Goal: Information Seeking & Learning: Check status

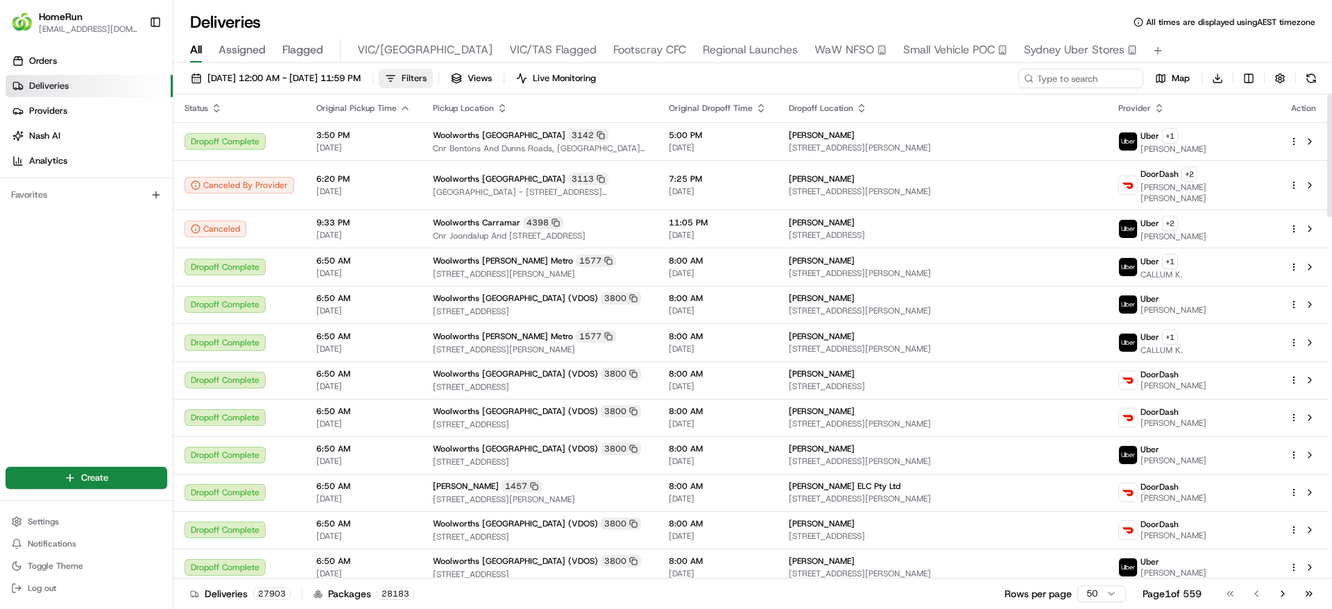
click at [427, 74] on span "Filters" at bounding box center [414, 78] width 25 height 12
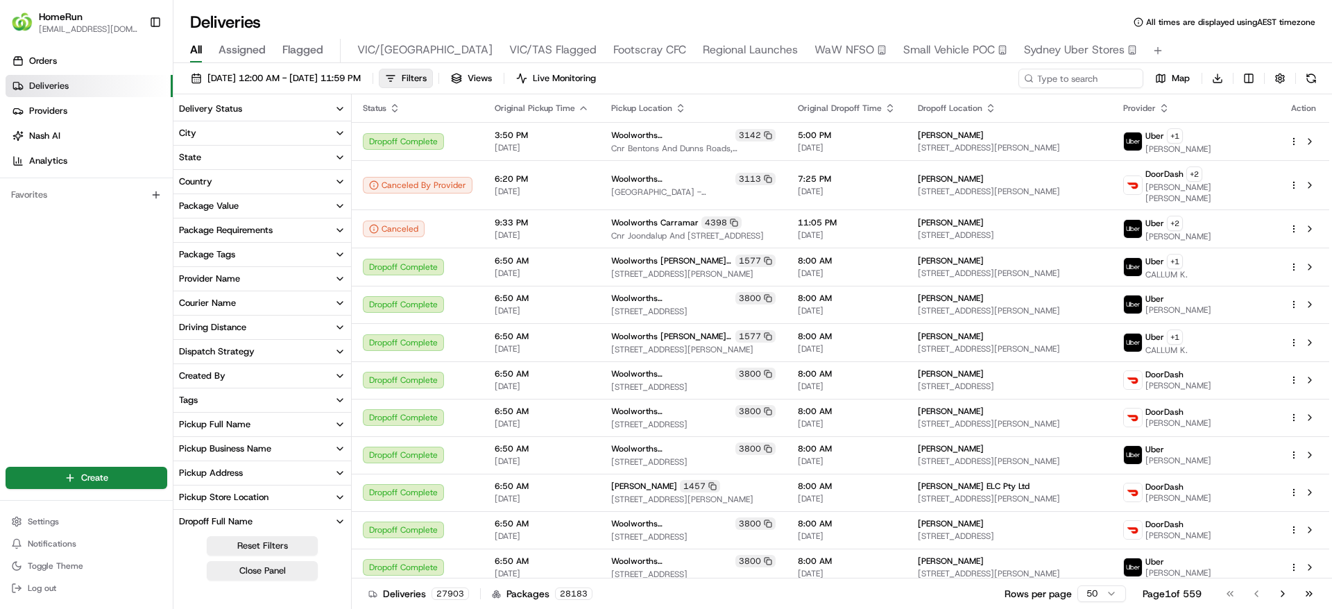
click at [251, 446] on div "Pickup Business Name" at bounding box center [225, 449] width 92 height 12
click at [230, 470] on input at bounding box center [270, 475] width 155 height 22
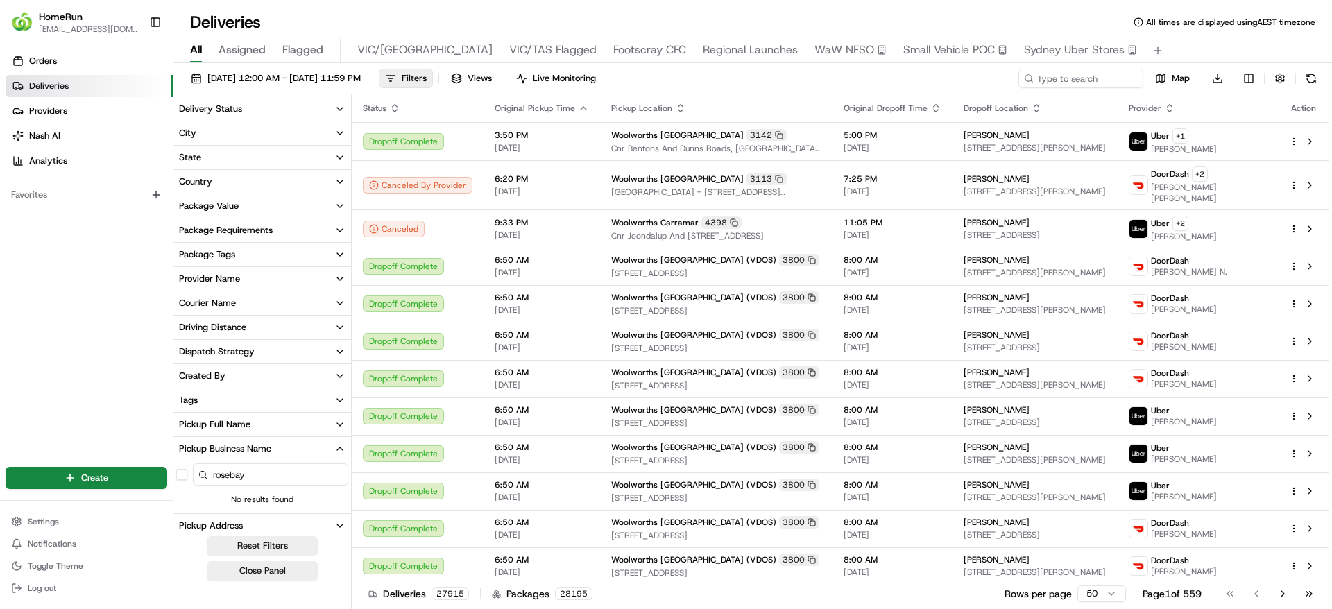
drag, startPoint x: 266, startPoint y: 473, endPoint x: 178, endPoint y: 473, distance: 88.1
click at [178, 473] on div "rosebay" at bounding box center [262, 475] width 178 height 28
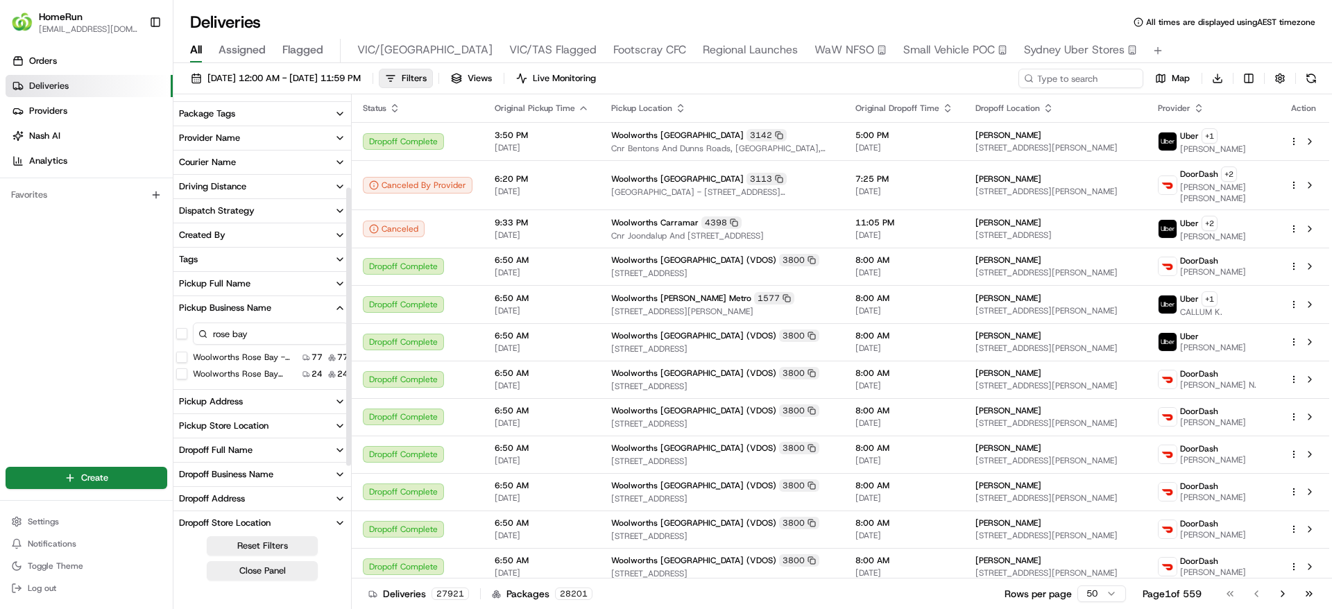
scroll to position [142, 0]
type input "rose bay"
click at [184, 354] on Only "Woolworths Rose Bay - Direct to Boot Only" at bounding box center [181, 356] width 11 height 11
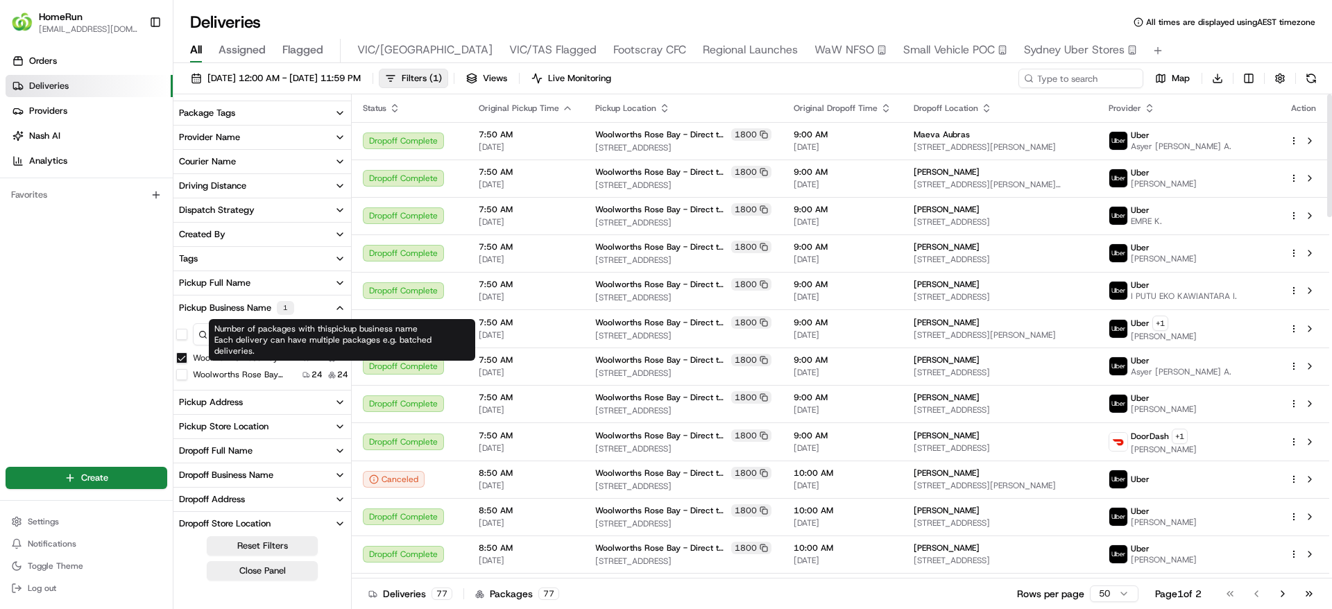
click at [97, 251] on div "Orders Deliveries Providers Nash AI Analytics Favorites" at bounding box center [86, 248] width 173 height 409
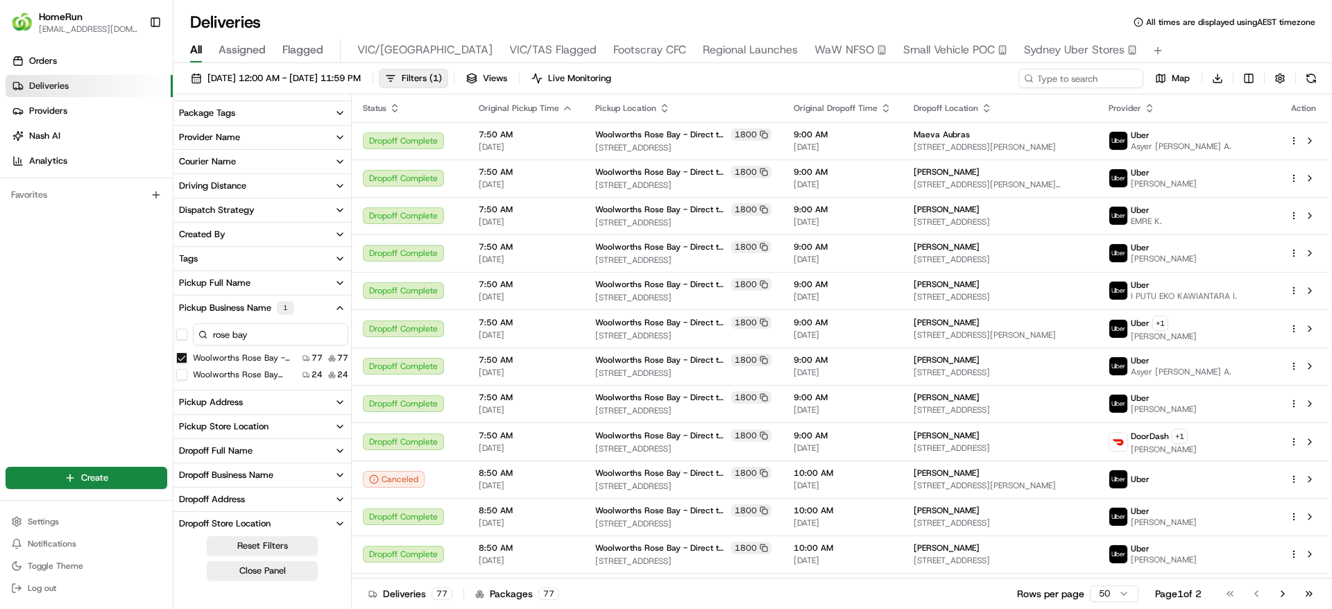
click at [60, 308] on div "Orders Deliveries Providers Nash AI Analytics Favorites" at bounding box center [86, 248] width 173 height 409
click at [35, 348] on div "Orders Deliveries Providers Nash AI Analytics Favorites" at bounding box center [86, 248] width 173 height 409
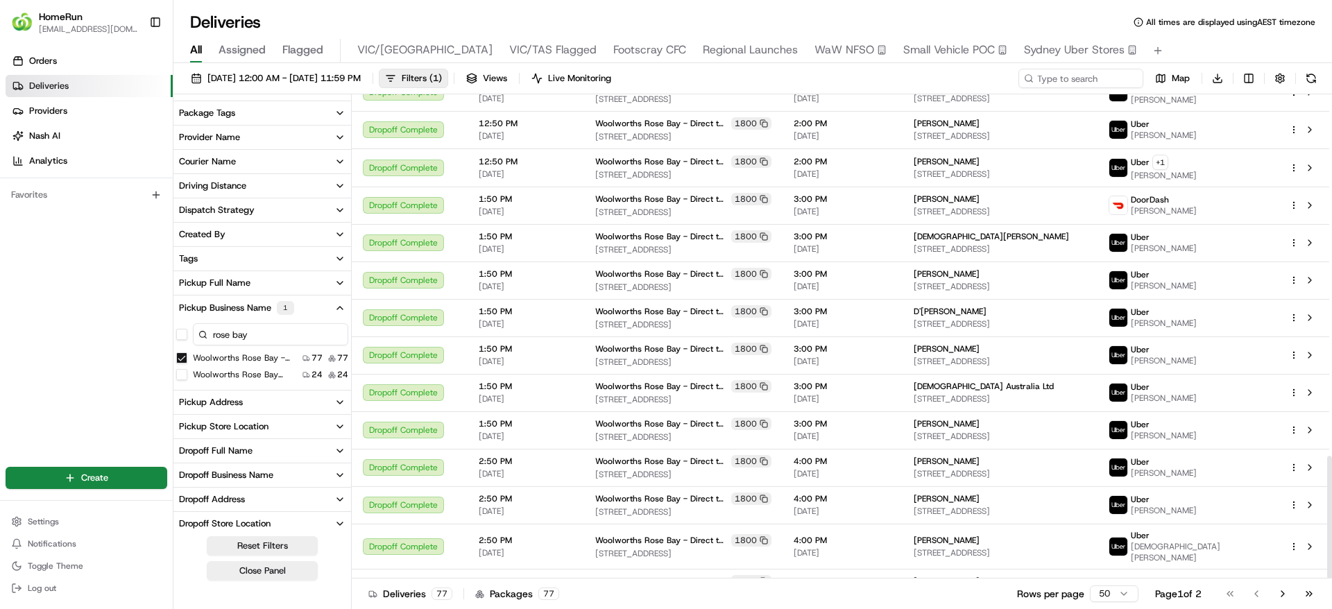
scroll to position [1429, 0]
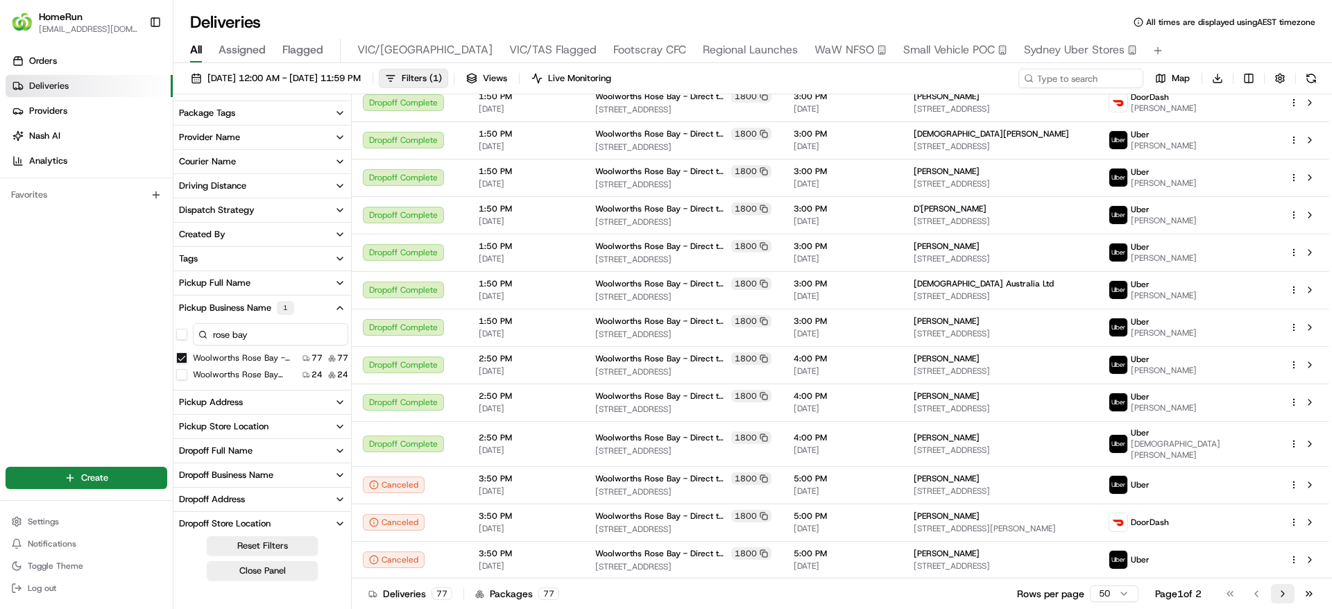
click at [1280, 595] on button "Go to next page" at bounding box center [1283, 593] width 24 height 19
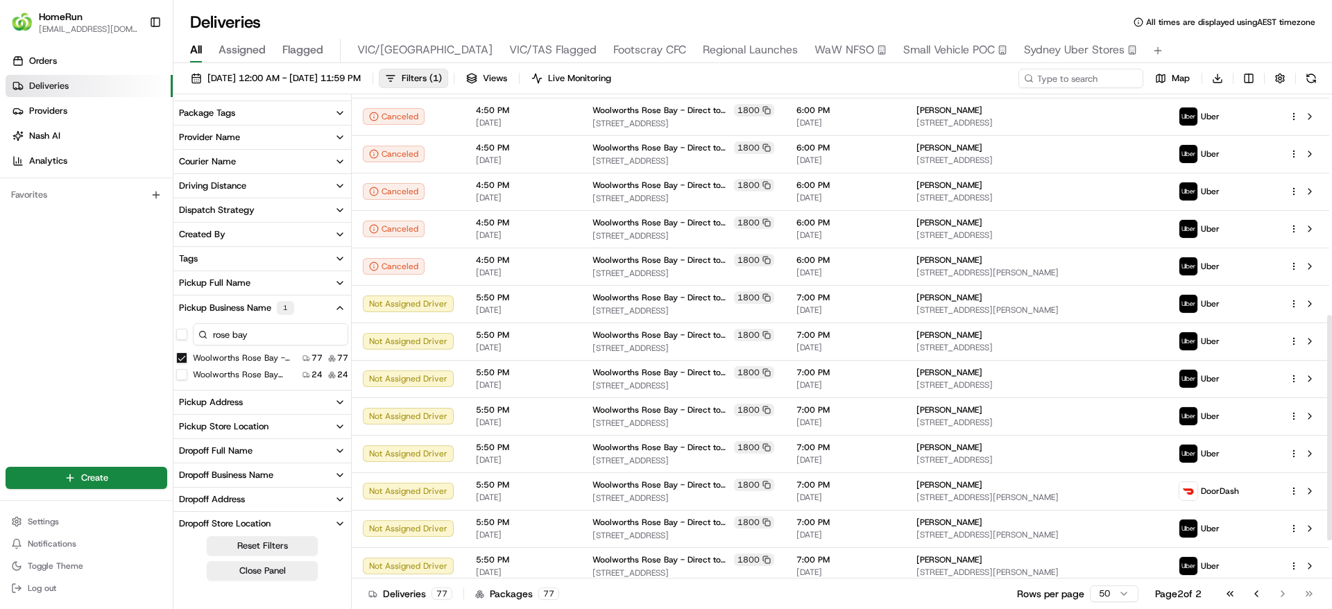
scroll to position [475, 0]
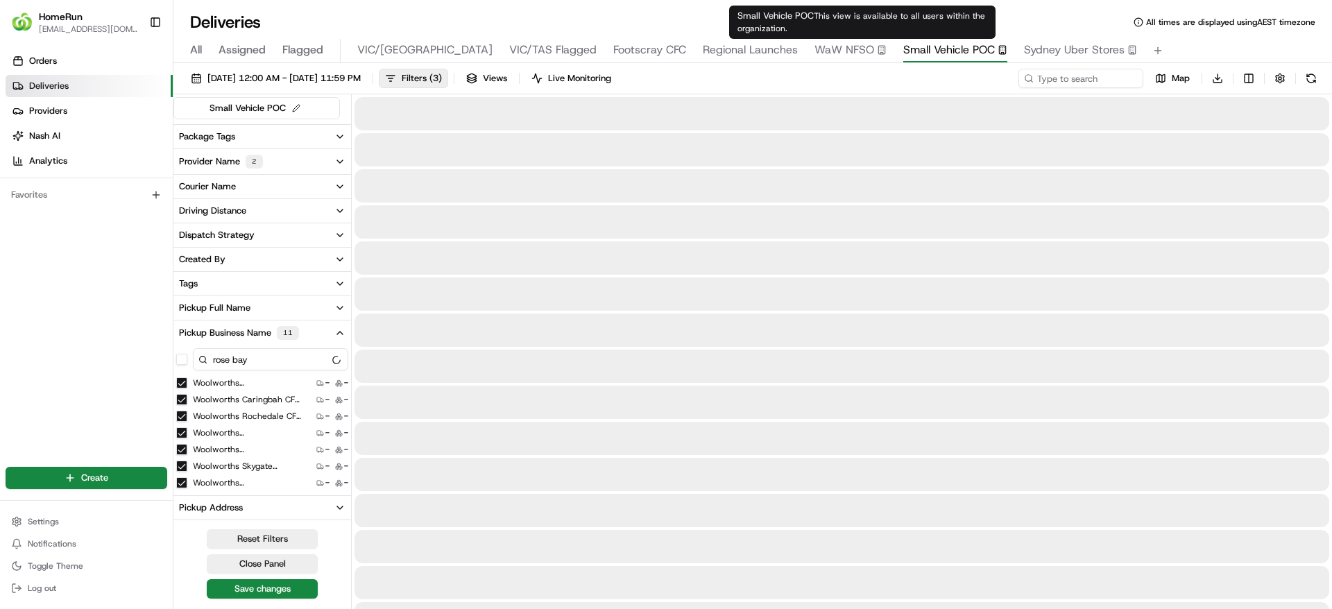
click at [903, 49] on span "Small Vehicle POC" at bounding box center [949, 50] width 92 height 17
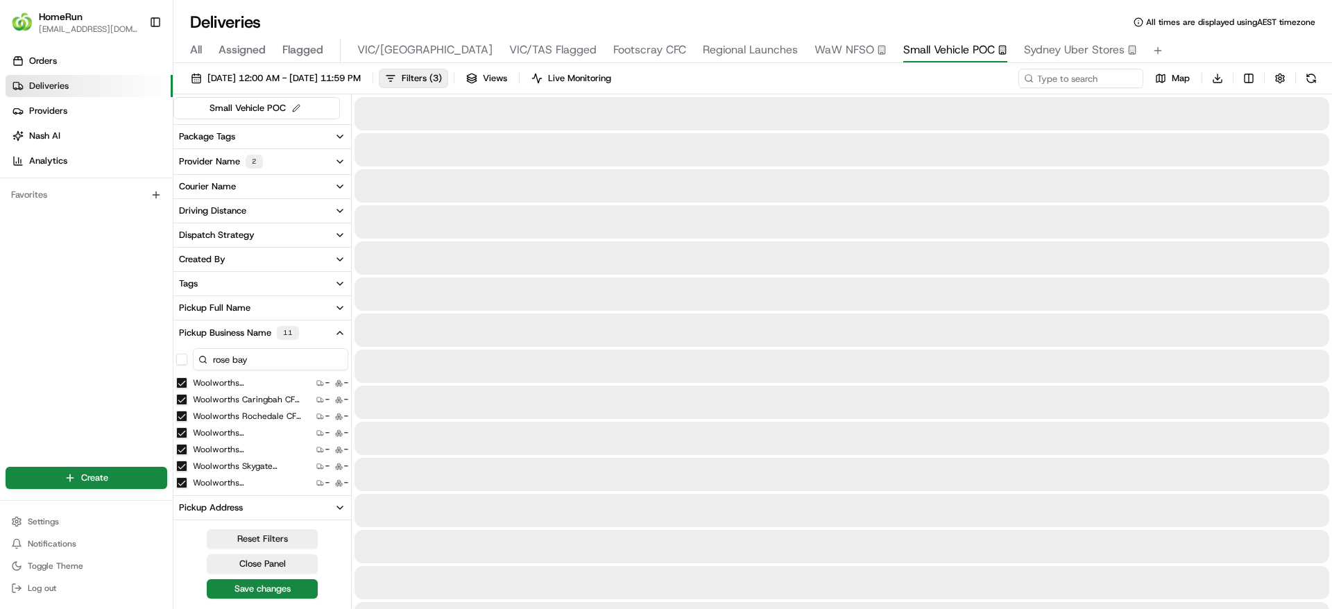
click at [703, 53] on span "Regional Launches" at bounding box center [750, 50] width 95 height 17
click at [703, 51] on span "Regional Launches" at bounding box center [750, 50] width 95 height 17
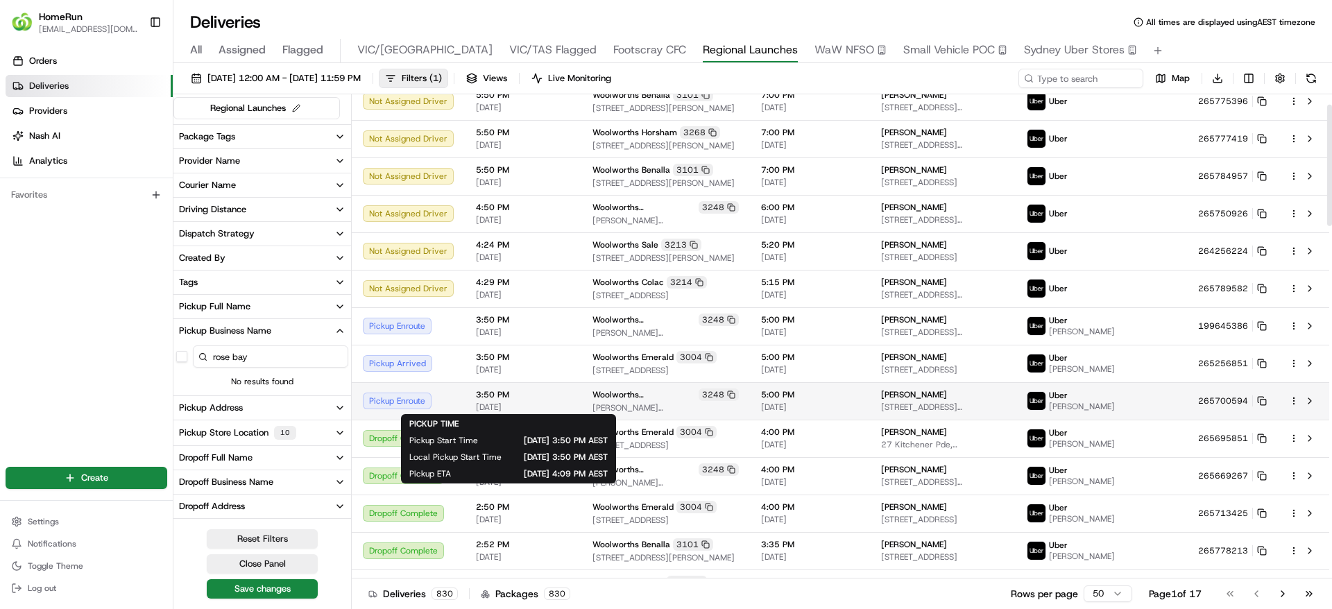
scroll to position [42, 0]
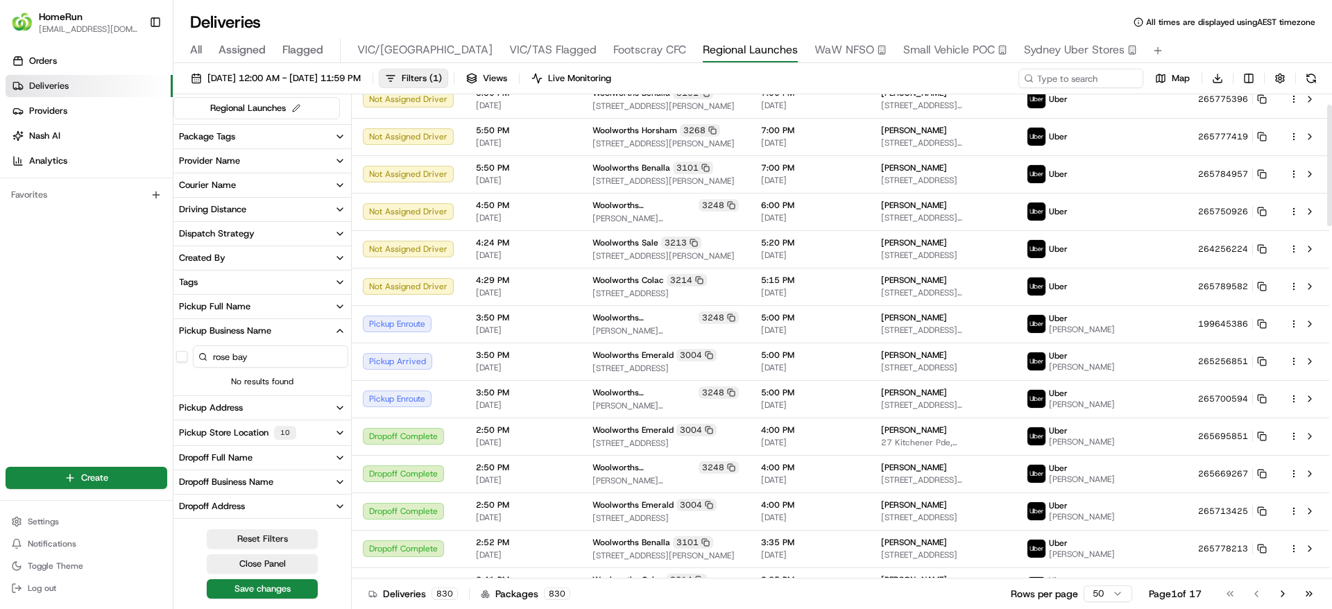
click at [316, 436] on button "Pickup Store Location 10" at bounding box center [262, 433] width 178 height 25
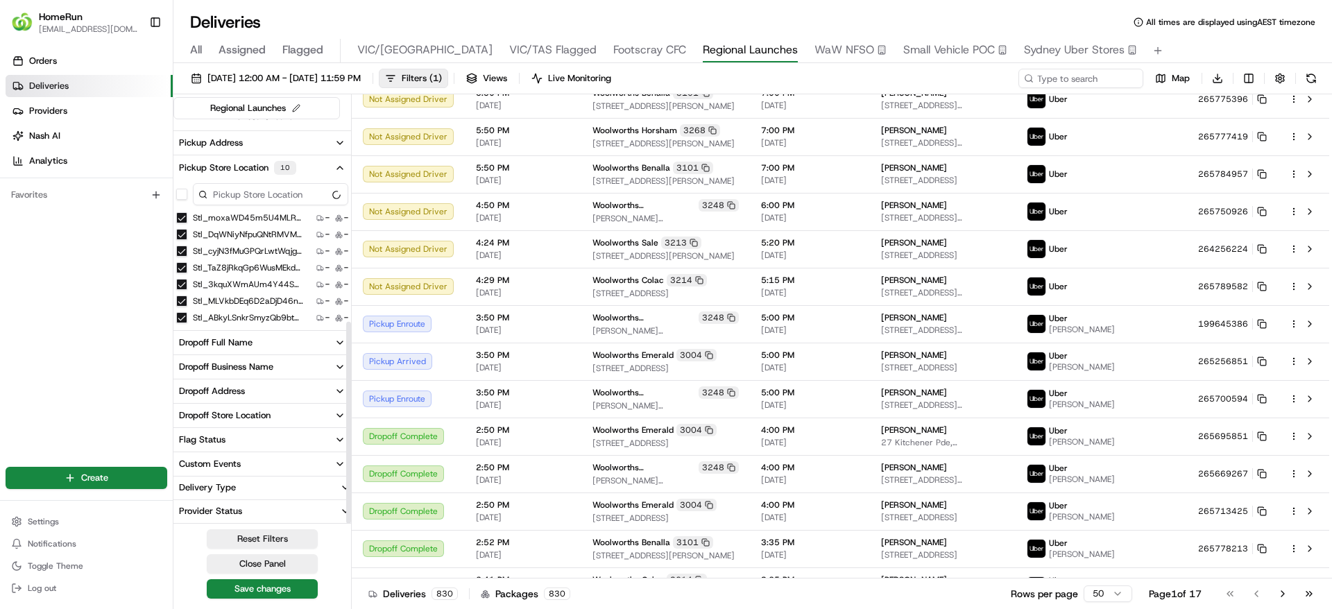
scroll to position [405, 0]
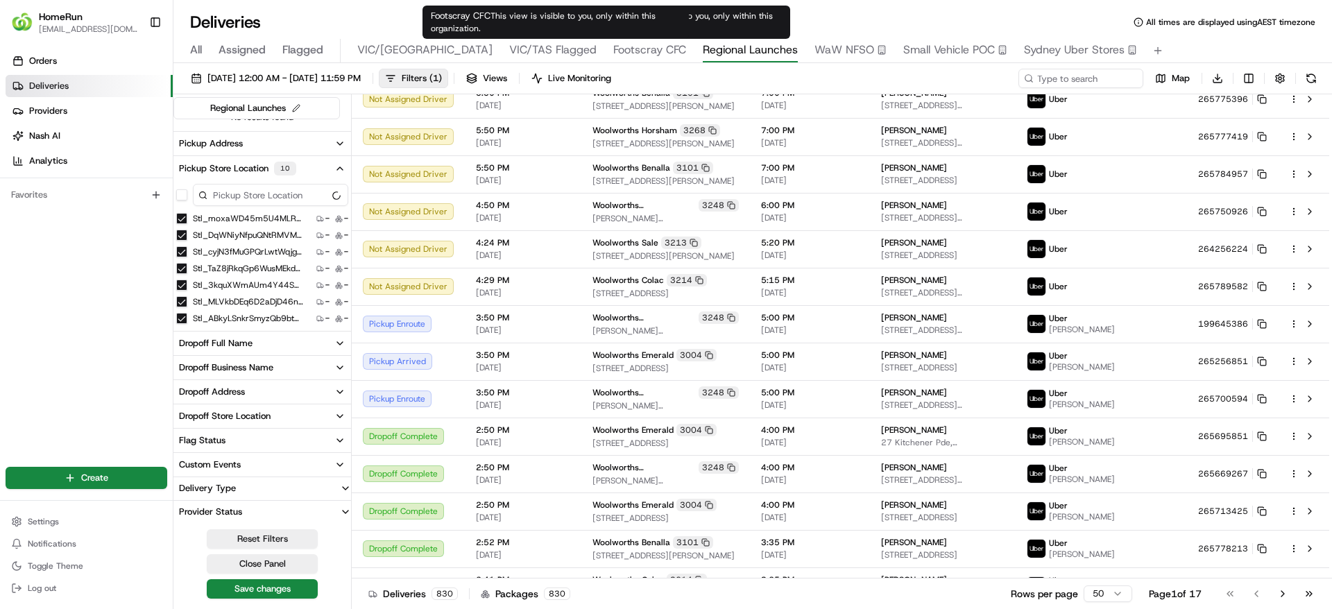
click at [613, 50] on span "Footscray CFC" at bounding box center [649, 50] width 73 height 17
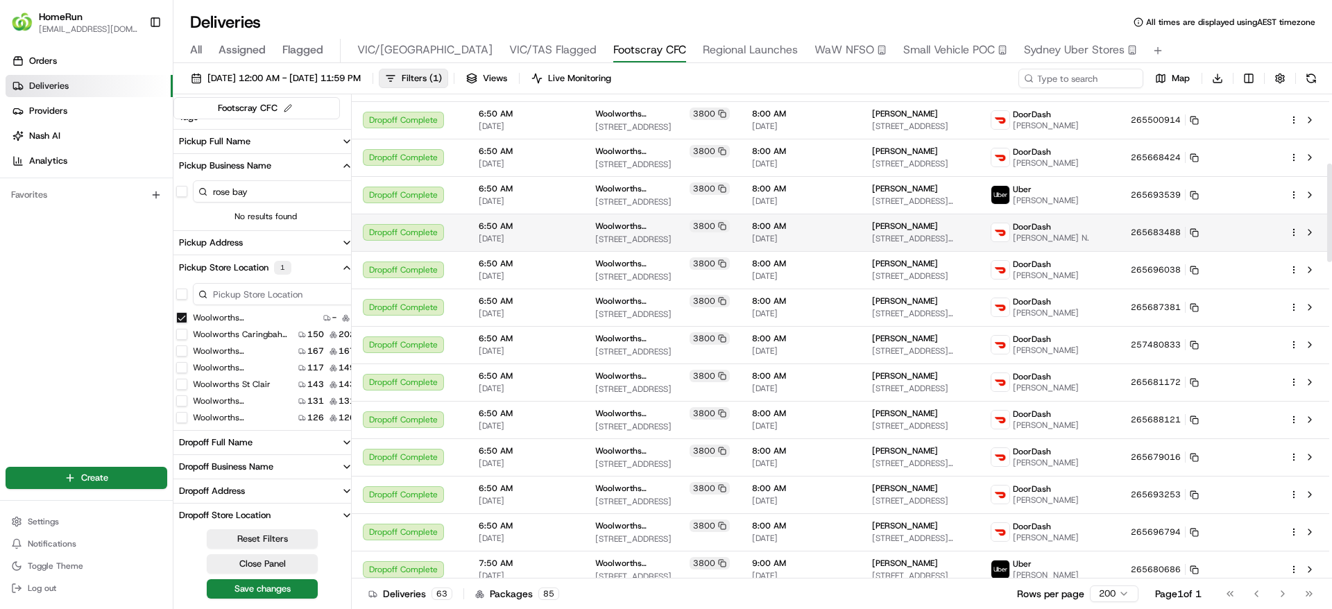
scroll to position [343, 0]
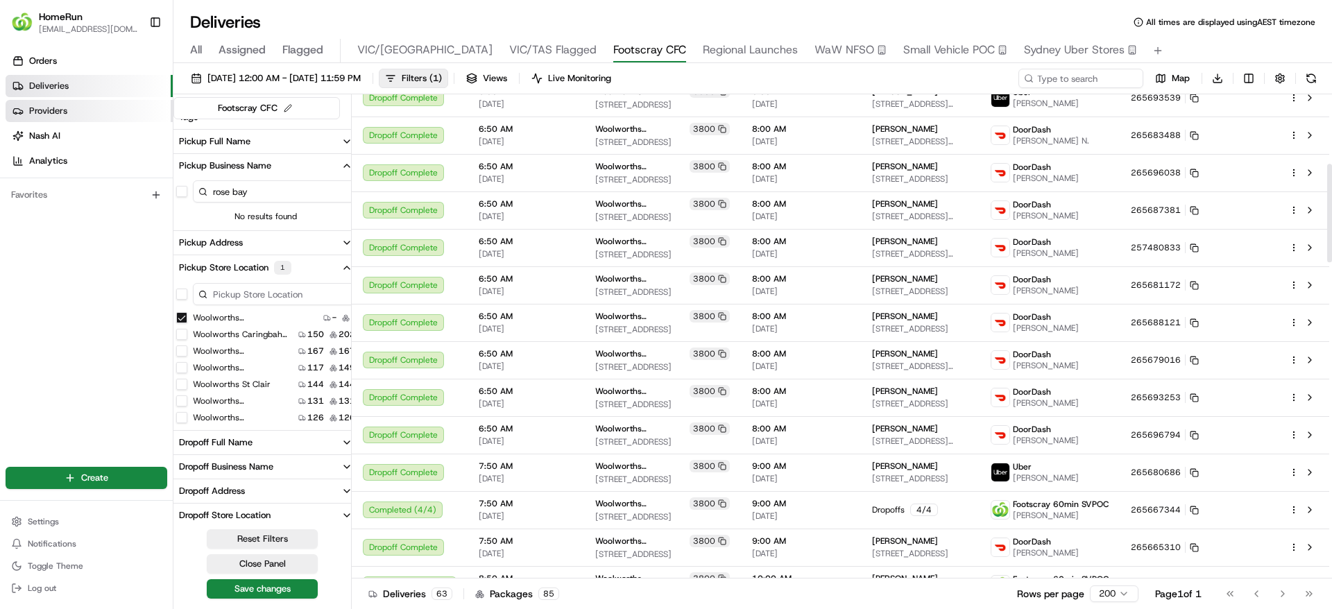
click at [72, 121] on link "Providers" at bounding box center [89, 111] width 167 height 22
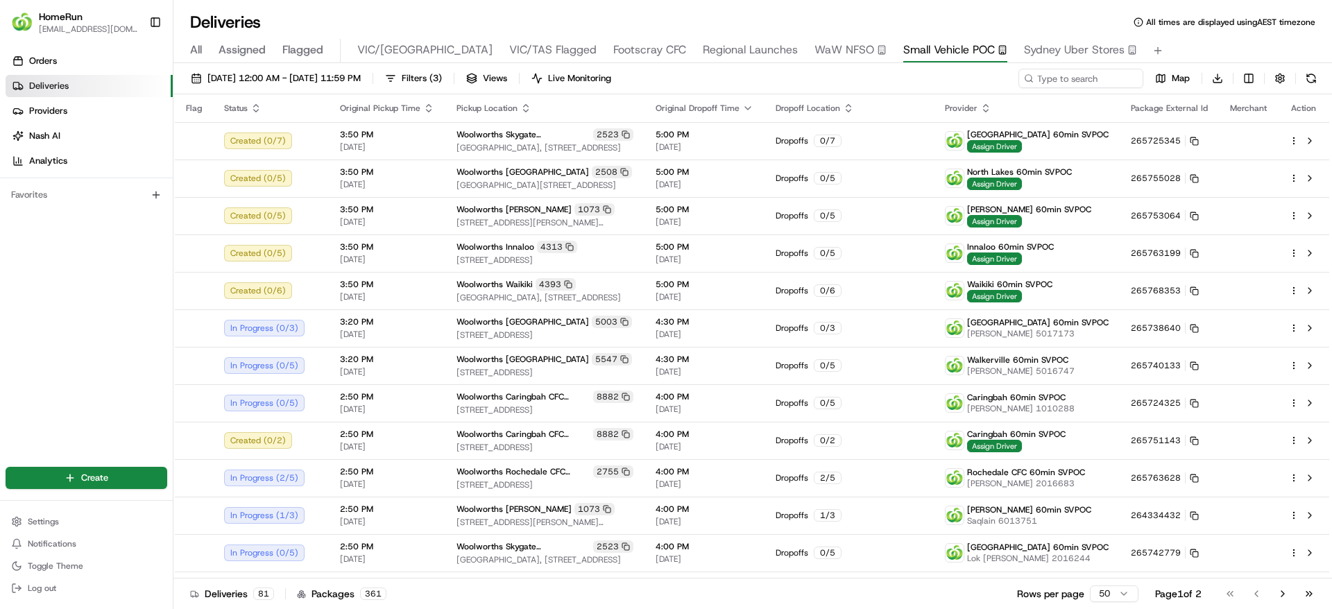
scroll to position [409, 0]
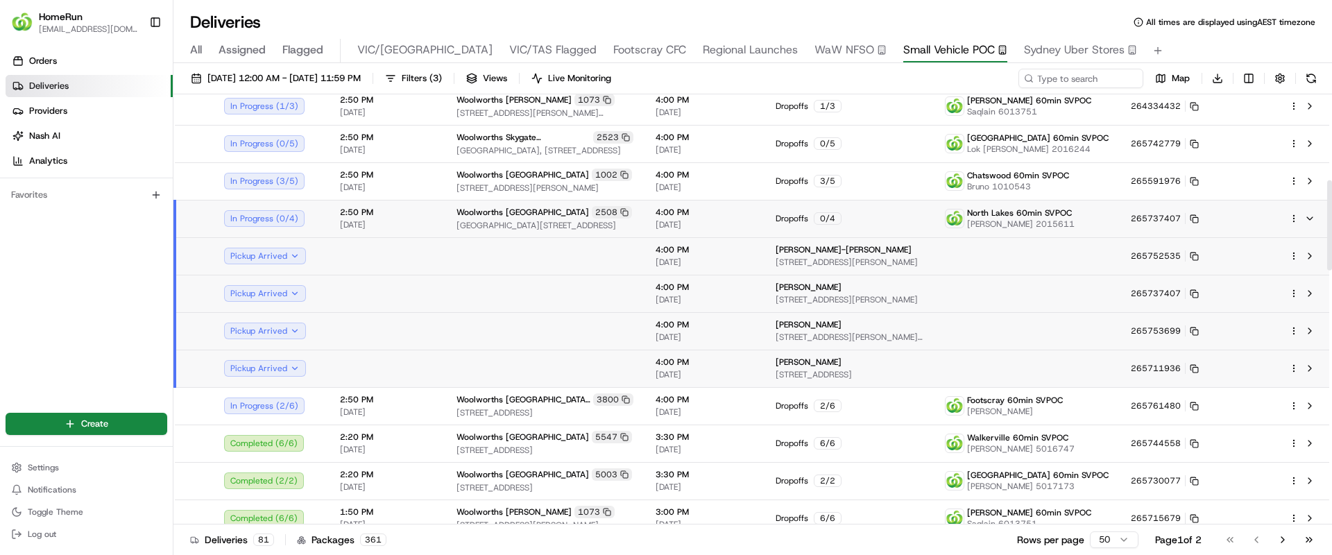
click at [343, 219] on span "[DATE]" at bounding box center [387, 224] width 94 height 11
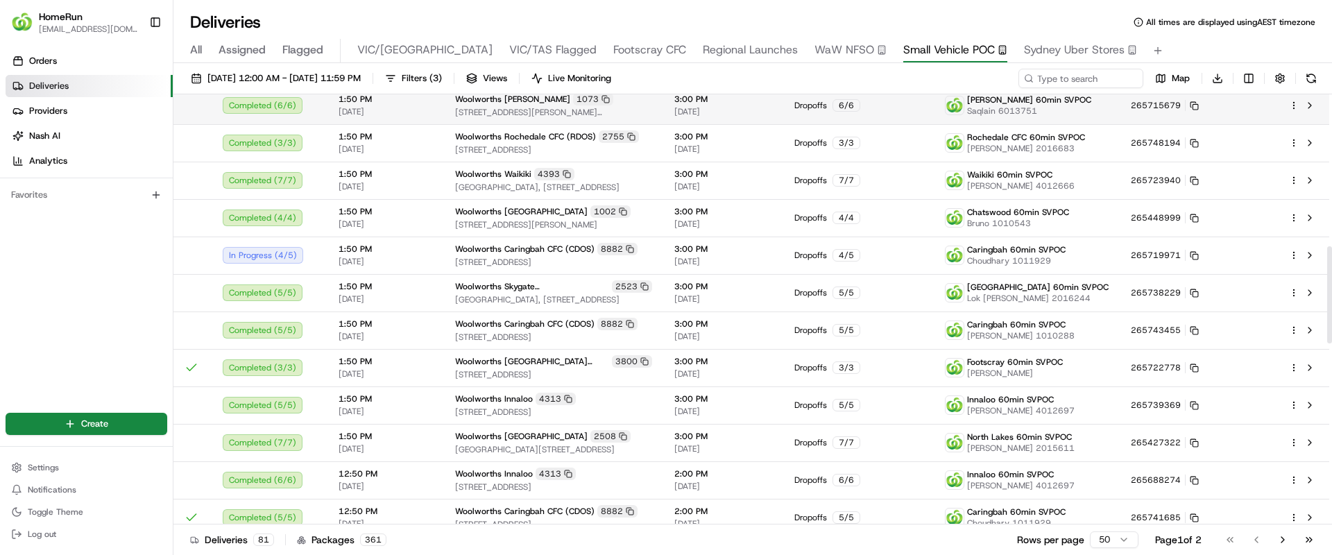
scroll to position [672, 0]
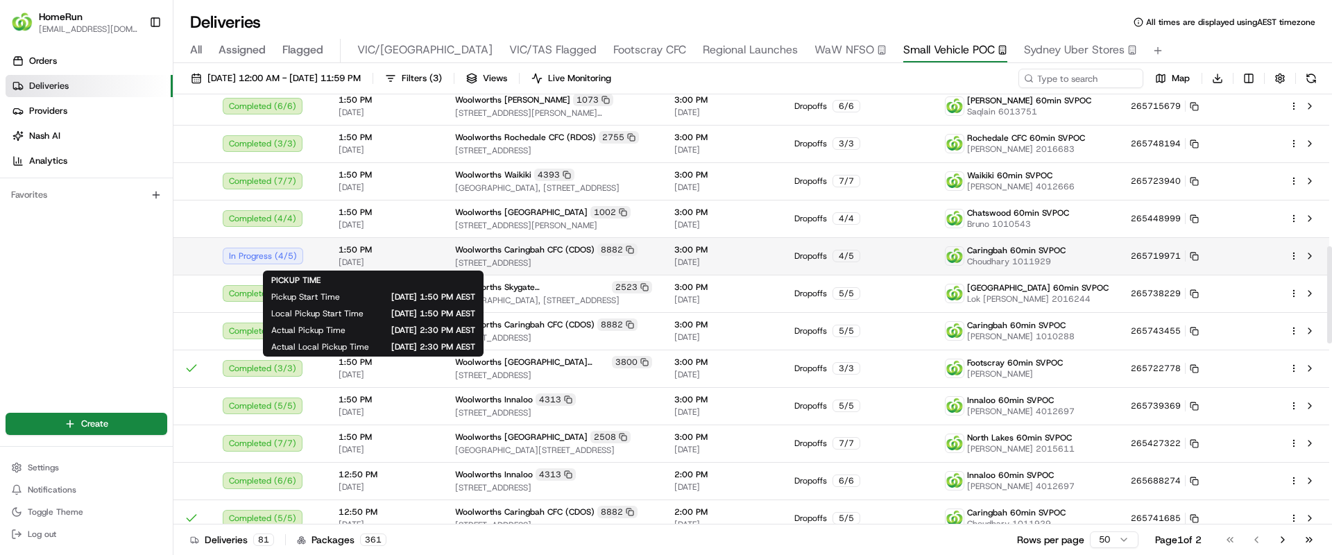
drag, startPoint x: 393, startPoint y: 264, endPoint x: 329, endPoint y: 242, distance: 67.4
click at [329, 242] on td "1:50 PM 21/08/2025" at bounding box center [386, 255] width 117 height 37
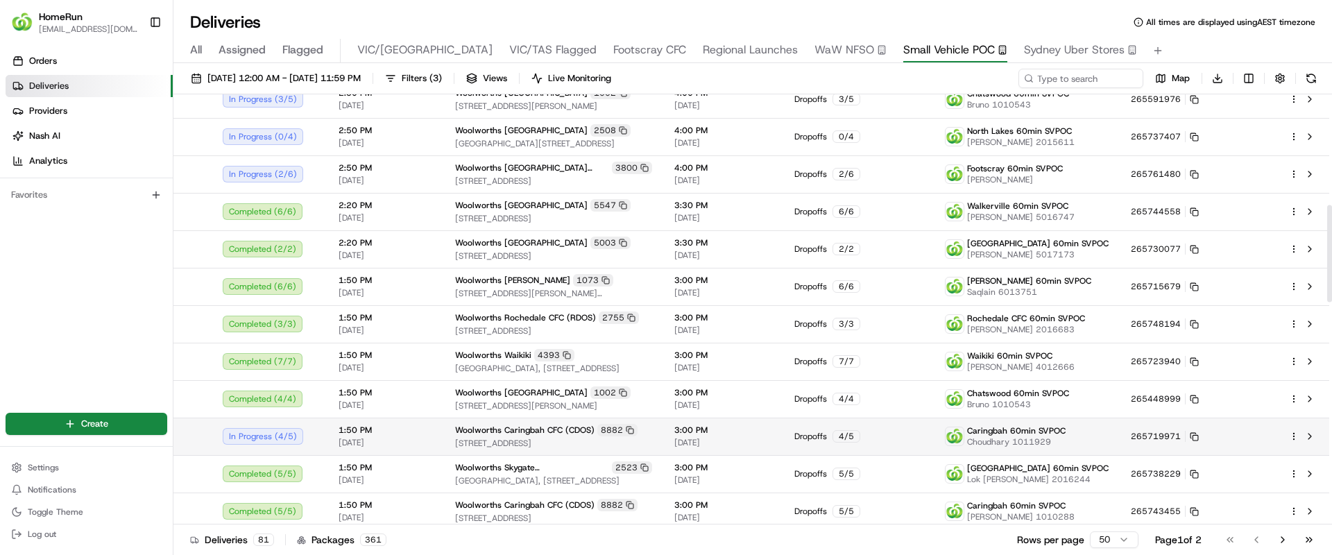
scroll to position [487, 0]
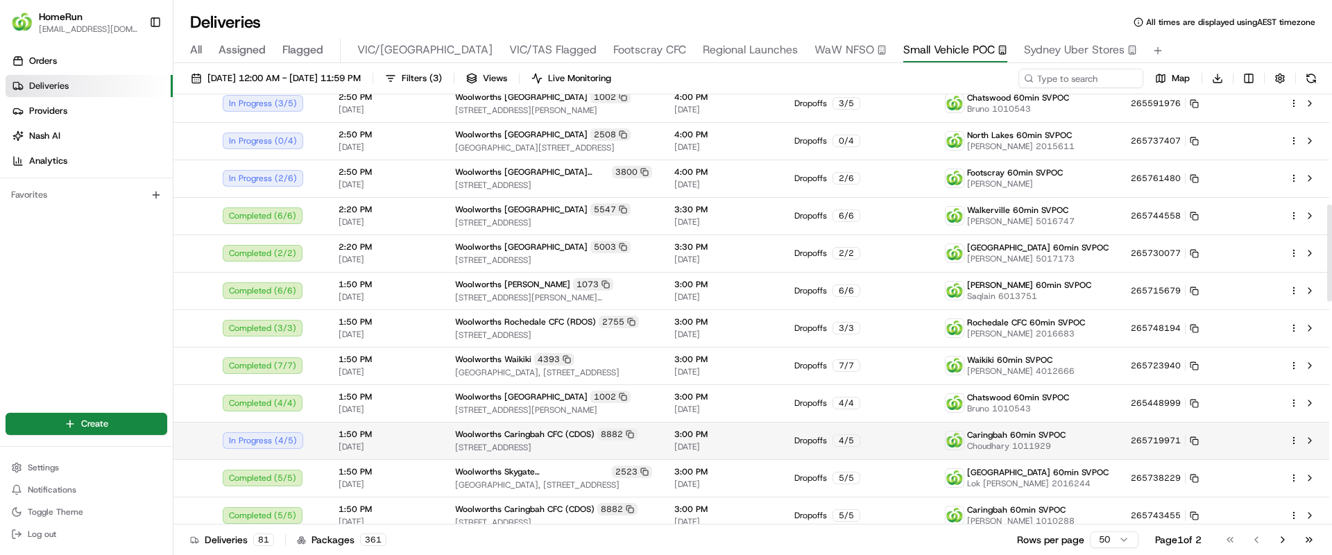
click at [1293, 439] on html "HomeRun jfindlay@woolworths.com.au Toggle Sidebar Orders Deliveries Providers N…" at bounding box center [666, 277] width 1332 height 555
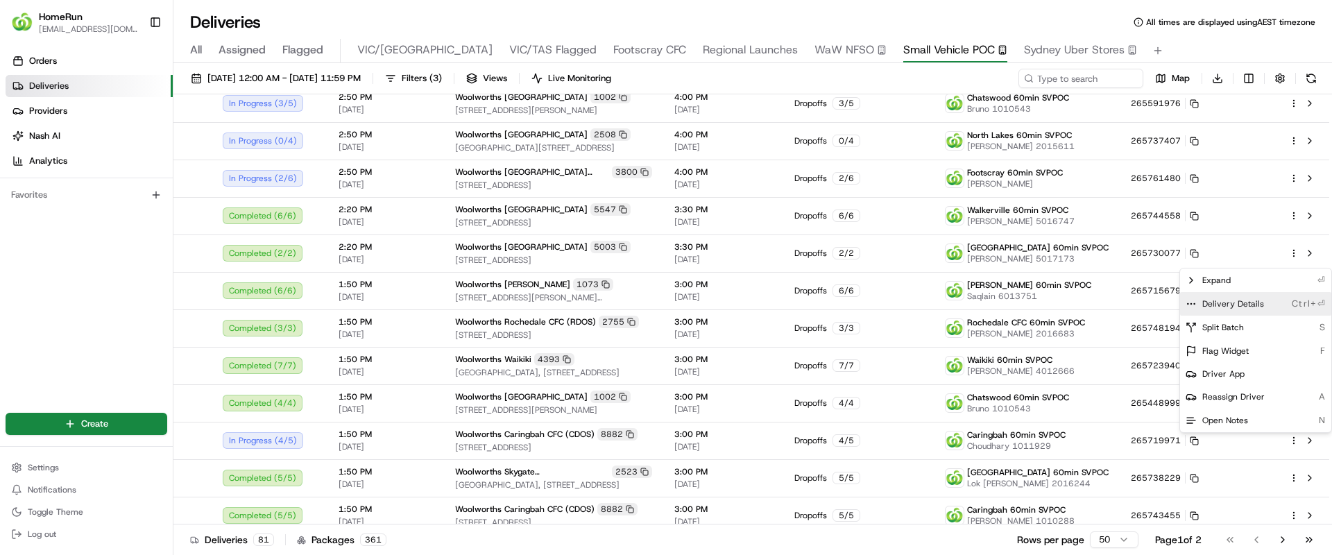
click at [1248, 300] on span "Delivery Details" at bounding box center [1234, 303] width 62 height 11
click at [107, 340] on html "HomeRun jfindlay@woolworths.com.au Toggle Sidebar Orders Deliveries Providers N…" at bounding box center [666, 277] width 1332 height 555
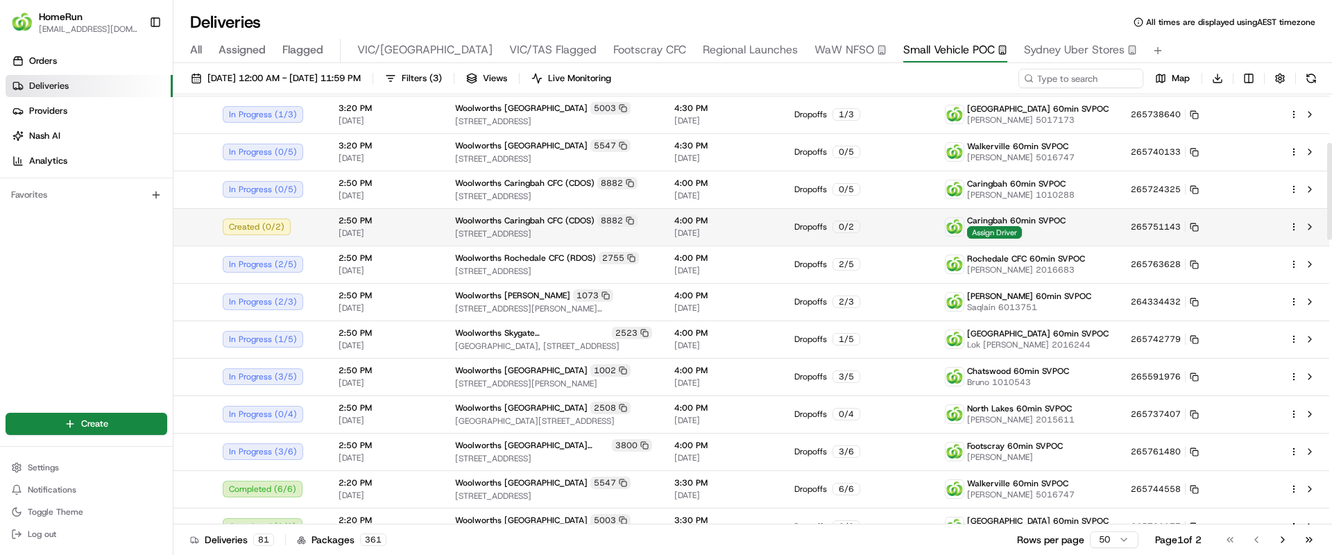
scroll to position [212, 0]
click at [923, 223] on div "Dropoffs 0 / 2" at bounding box center [859, 228] width 128 height 12
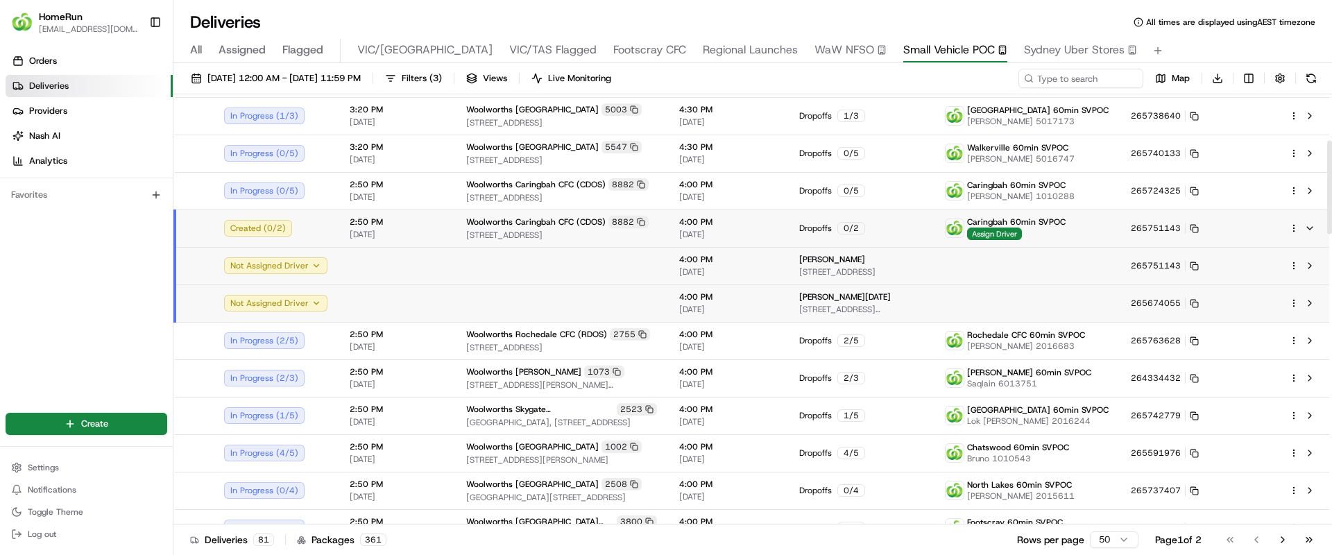
click at [1296, 228] on html "HomeRun jfindlay@woolworths.com.au Toggle Sidebar Orders Deliveries Providers N…" at bounding box center [666, 277] width 1332 height 555
click at [1253, 264] on div "Delivery Details Ctrl+⏎" at bounding box center [1255, 272] width 151 height 24
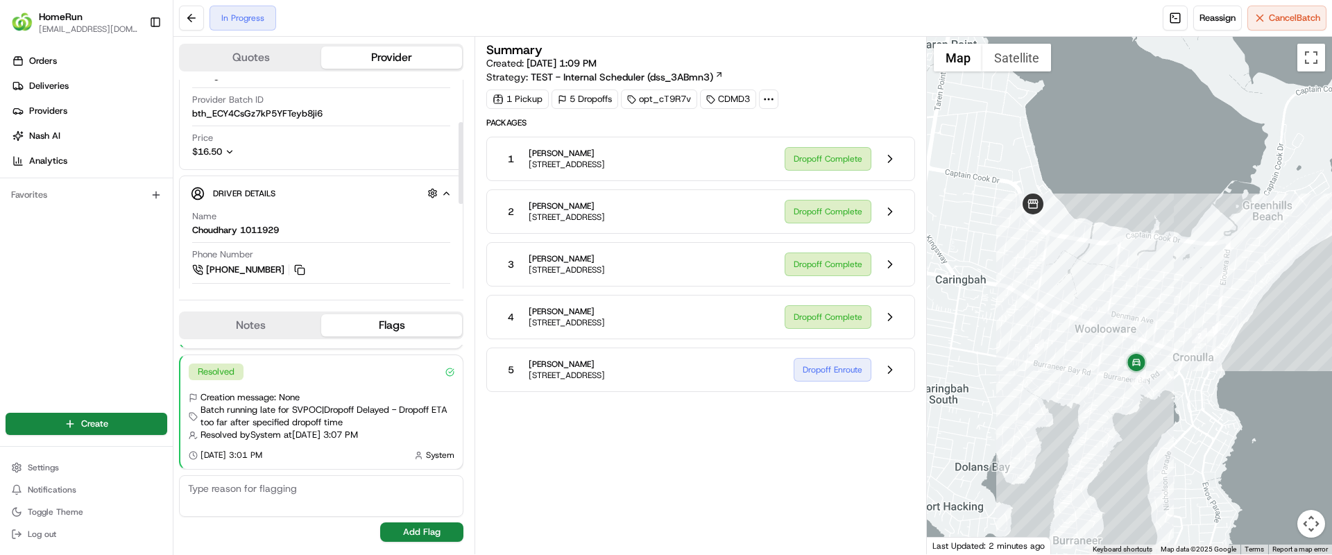
scroll to position [108, 0]
click at [890, 373] on button at bounding box center [890, 370] width 26 height 26
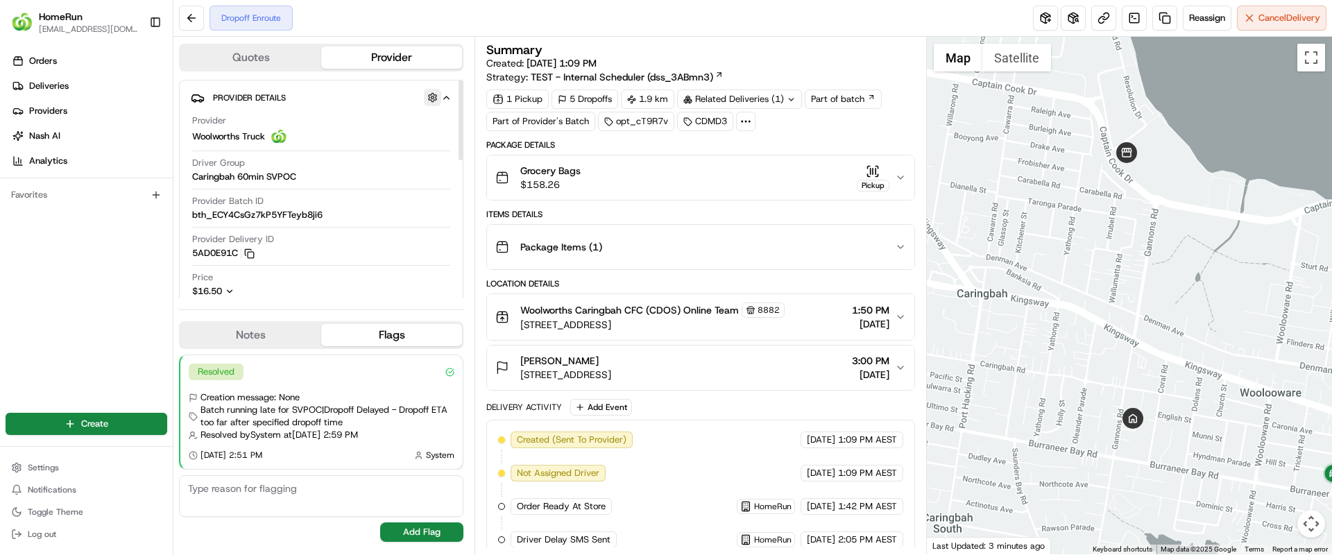
click at [429, 92] on button "button" at bounding box center [432, 97] width 17 height 17
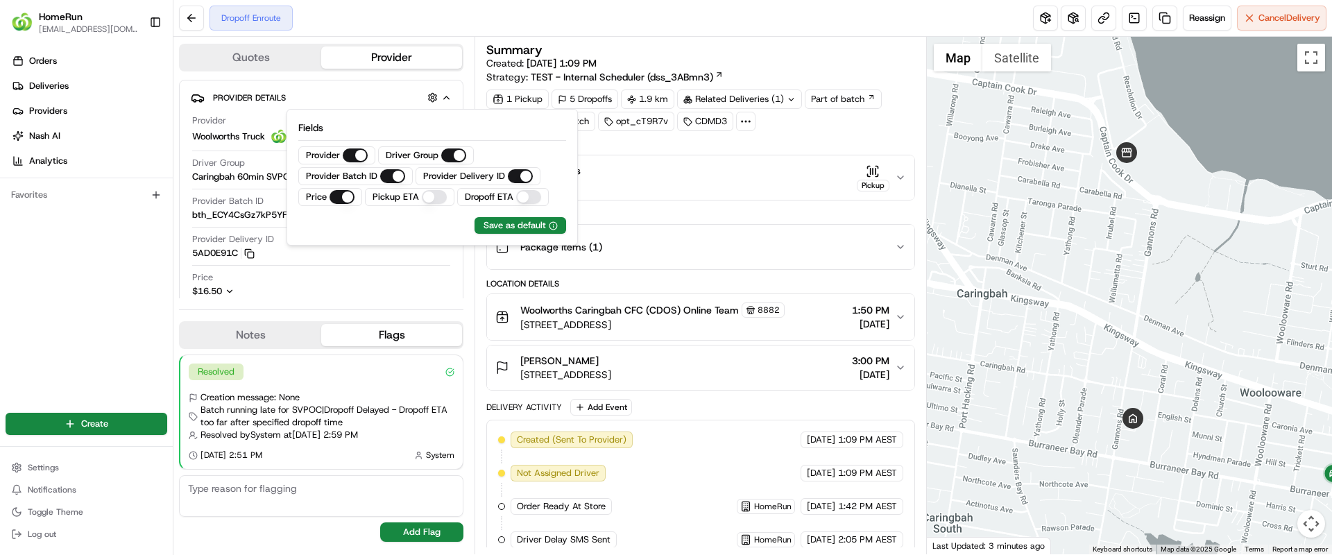
click at [525, 199] on ETA "Dropoff ETA" at bounding box center [528, 197] width 25 height 14
click at [524, 228] on div "Save as default" at bounding box center [521, 225] width 74 height 12
click at [370, 293] on div "Price $16.50" at bounding box center [321, 284] width 258 height 26
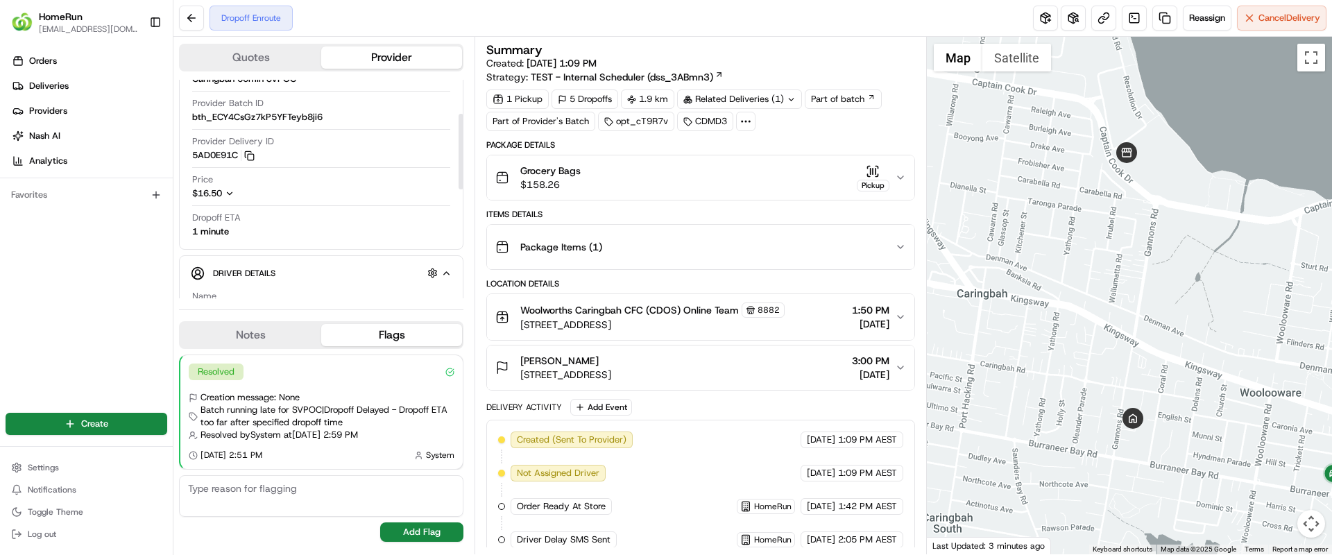
scroll to position [99, 0]
drag, startPoint x: 244, startPoint y: 232, endPoint x: 232, endPoint y: 235, distance: 12.7
click at [232, 235] on div "Dropoff ETA 1 minute" at bounding box center [321, 223] width 258 height 26
click at [237, 228] on div "Dropoff ETA 1 minute" at bounding box center [321, 223] width 258 height 26
click at [192, 13] on button at bounding box center [191, 18] width 25 height 25
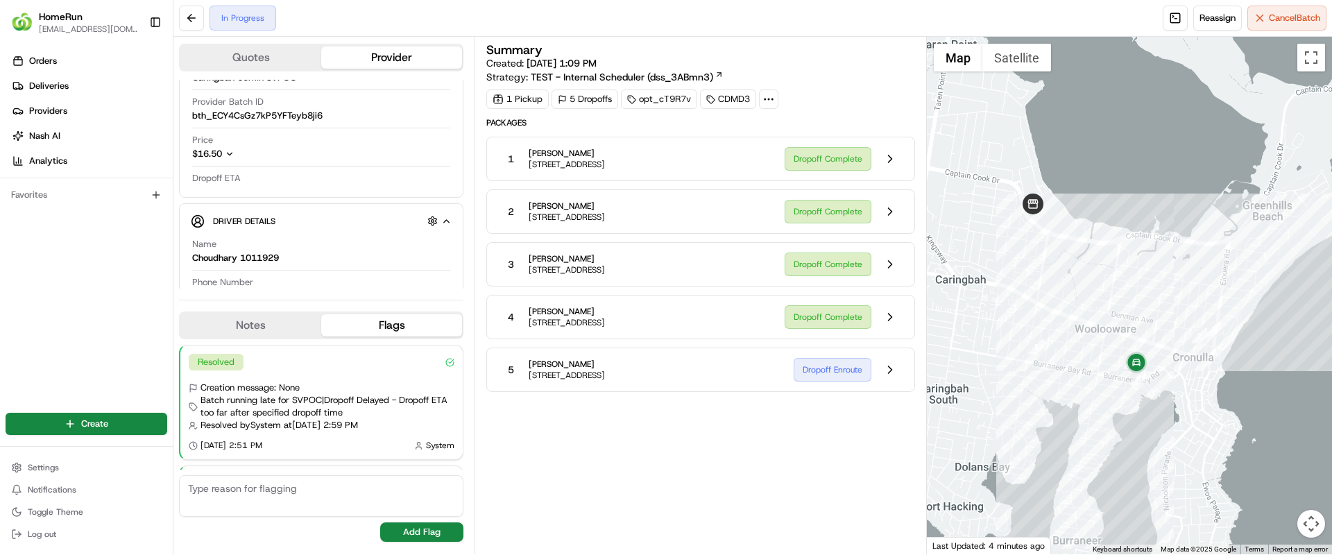
click at [765, 97] on icon at bounding box center [769, 99] width 12 height 12
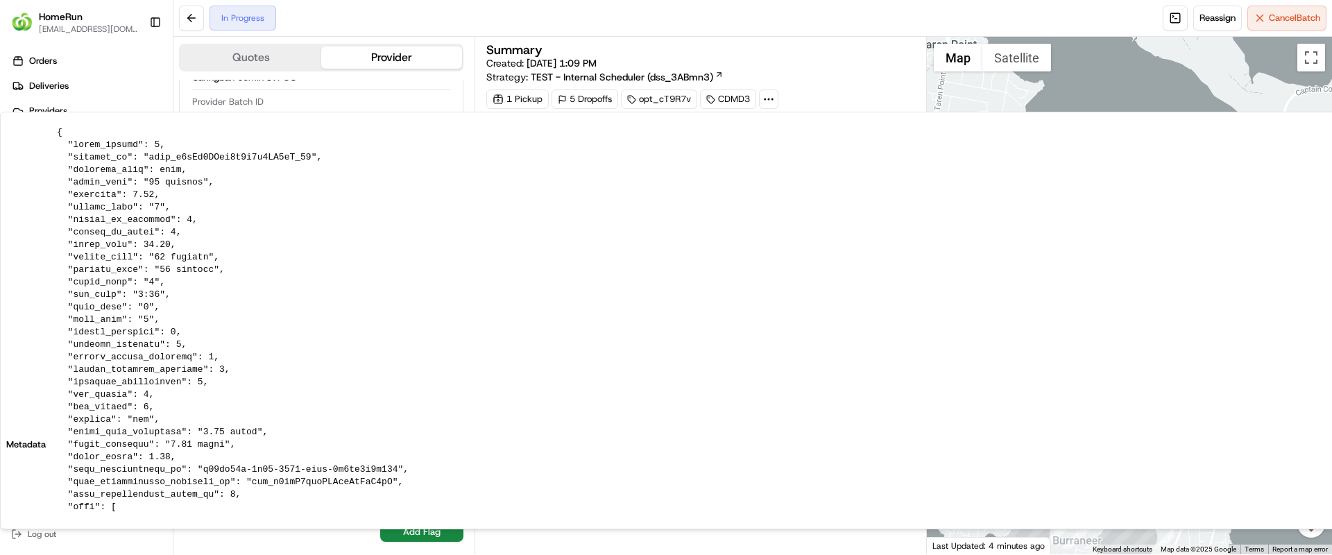
click at [856, 86] on div "Summary Created: [DATE] 1:09 PM Strategy: TEST - Internal Scheduler (dss_3ABmn3…" at bounding box center [700, 76] width 428 height 65
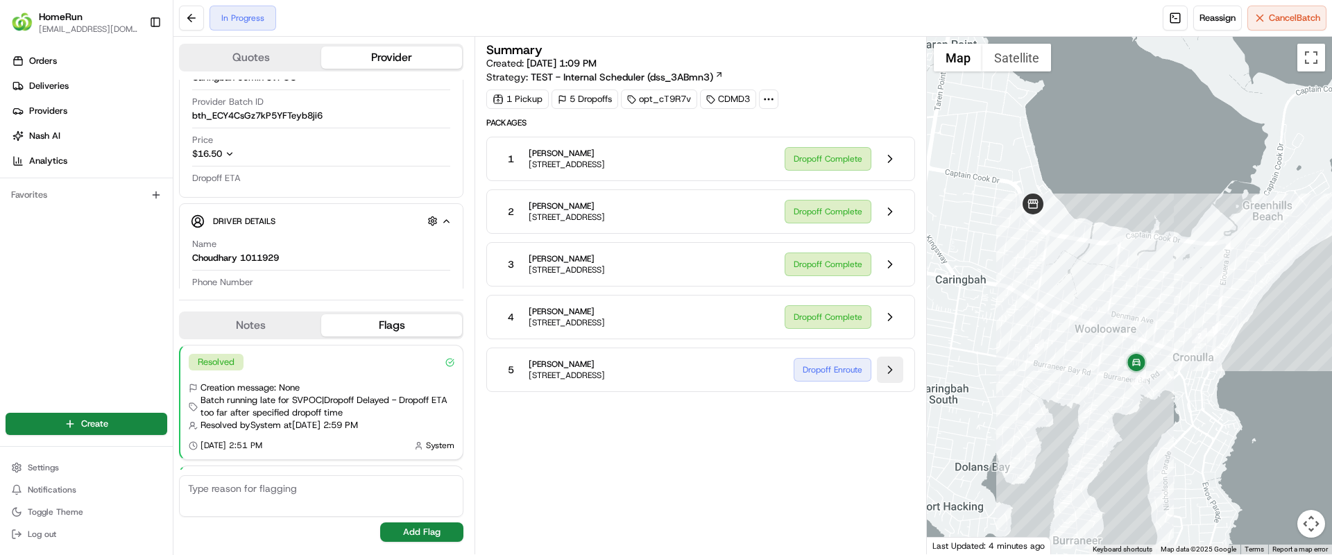
click at [898, 374] on button at bounding box center [890, 370] width 26 height 26
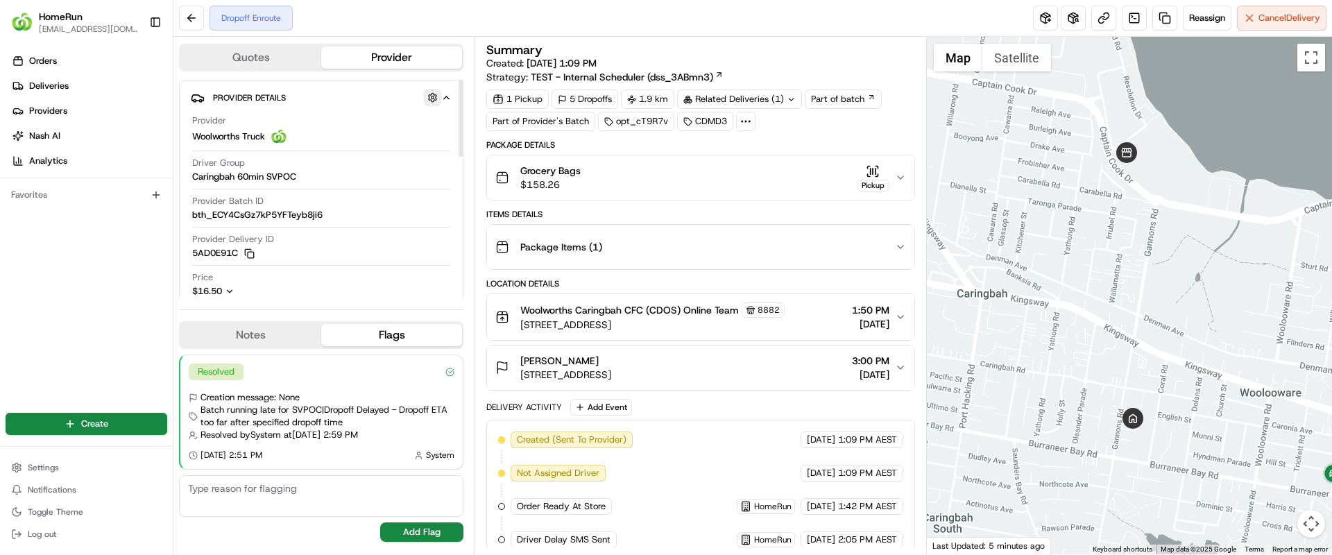
click at [434, 99] on button "button" at bounding box center [432, 97] width 17 height 17
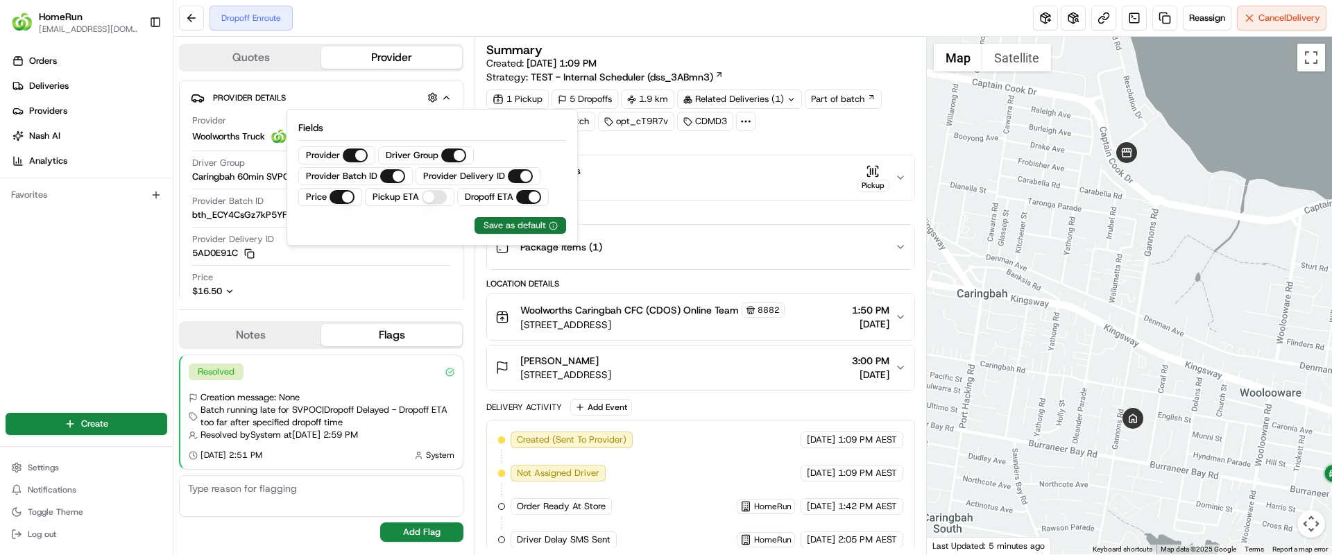
click at [505, 228] on div "Save as default" at bounding box center [521, 225] width 74 height 12
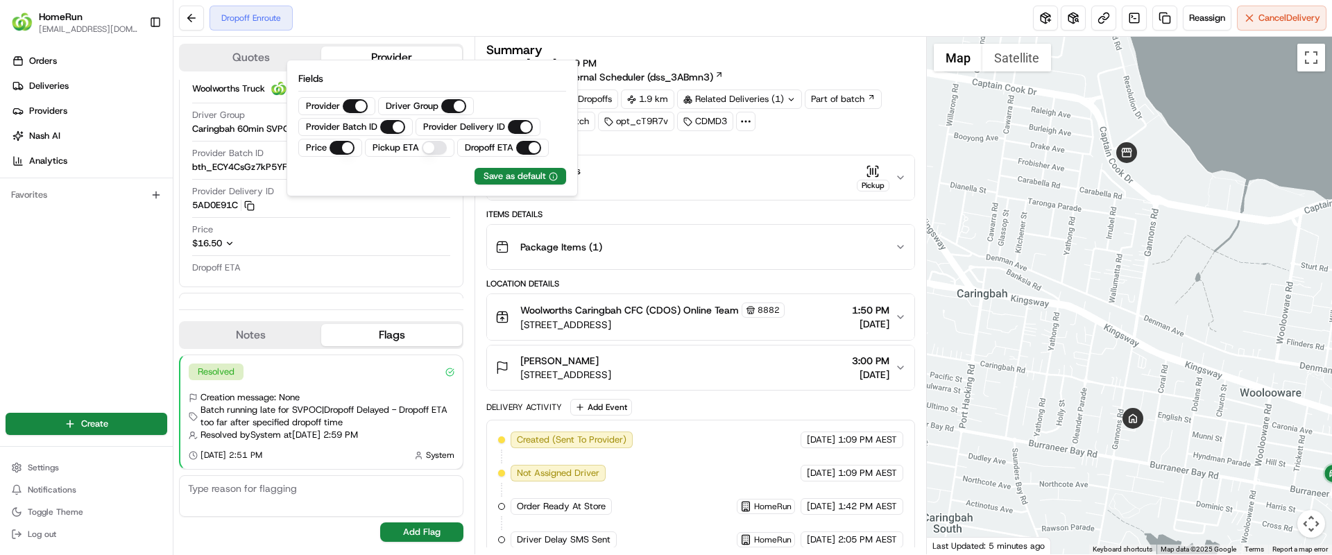
scroll to position [49, 0]
click at [267, 266] on div "Dropoff ETA" at bounding box center [321, 267] width 258 height 14
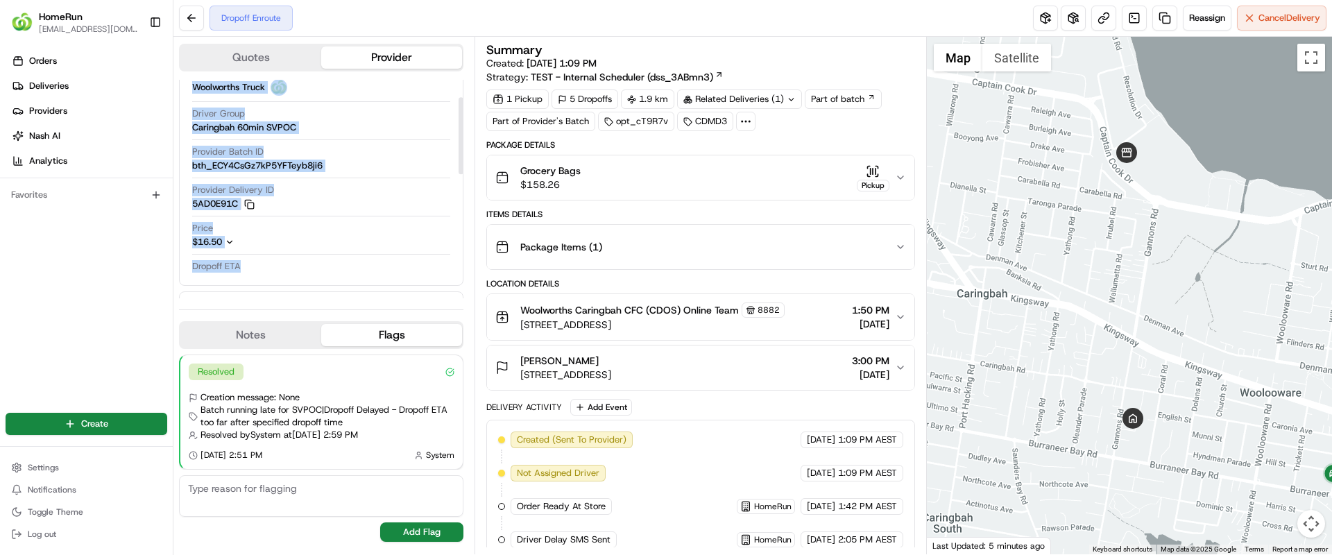
drag, startPoint x: 267, startPoint y: 266, endPoint x: 177, endPoint y: 256, distance: 90.7
click at [177, 256] on div "Quotes Provider Provider Details Hidden ( 1 ) Provider Woolworths Truck Driver …" at bounding box center [323, 296] width 301 height 518
click at [237, 269] on span "Dropoff ETA" at bounding box center [216, 266] width 49 height 12
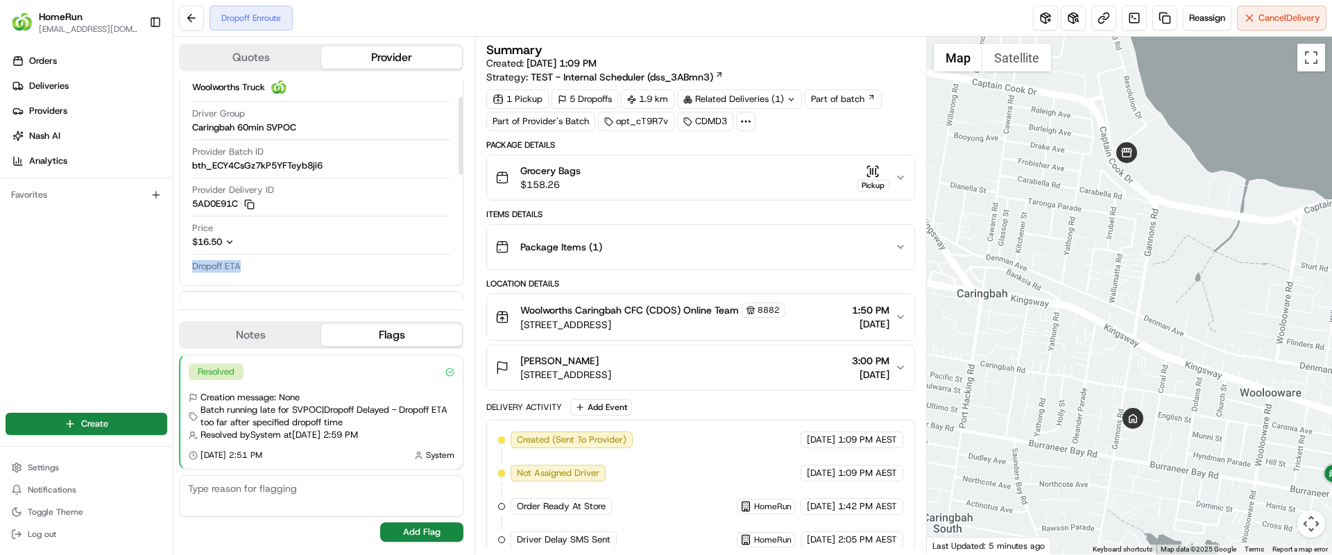
drag, startPoint x: 251, startPoint y: 269, endPoint x: 192, endPoint y: 269, distance: 59.0
click at [192, 269] on div "Provider Woolworths Truck Driver Group Caringbah 60min SVPOC Provider Batch ID …" at bounding box center [321, 170] width 261 height 220
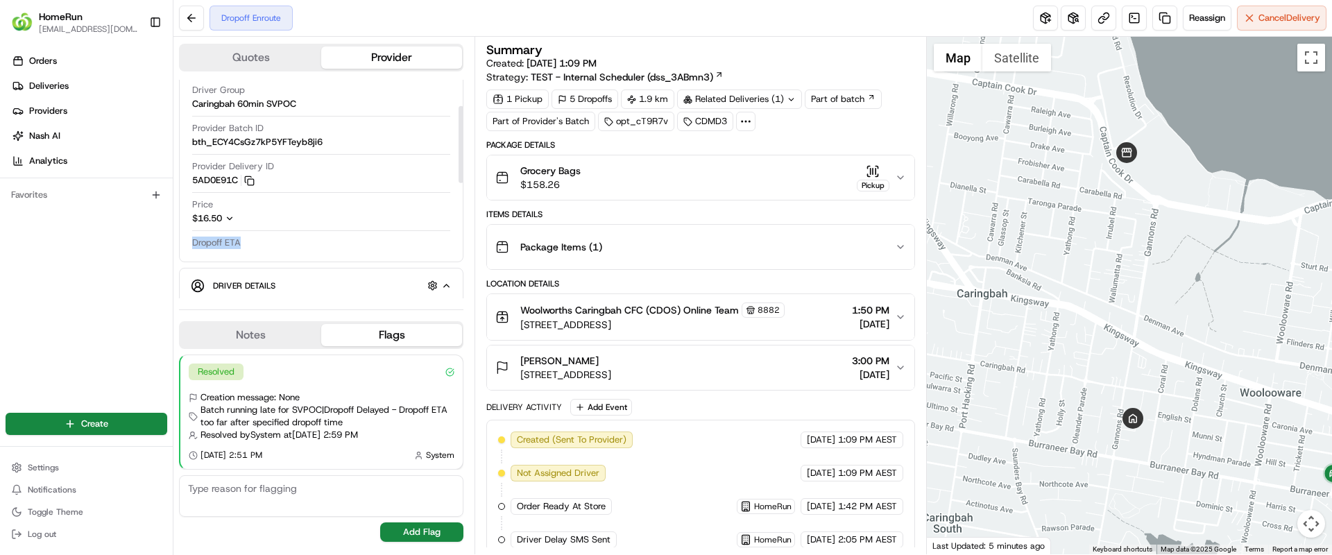
scroll to position [75, 0]
click at [249, 241] on div "Dropoff ETA" at bounding box center [321, 242] width 258 height 14
drag, startPoint x: 249, startPoint y: 241, endPoint x: 190, endPoint y: 242, distance: 59.0
click at [190, 242] on div "Provider Details Hidden ( 1 ) Provider Woolworths Truck Driver Group Caringbah …" at bounding box center [321, 132] width 285 height 255
click at [241, 245] on div "Dropoff ETA" at bounding box center [321, 242] width 258 height 14
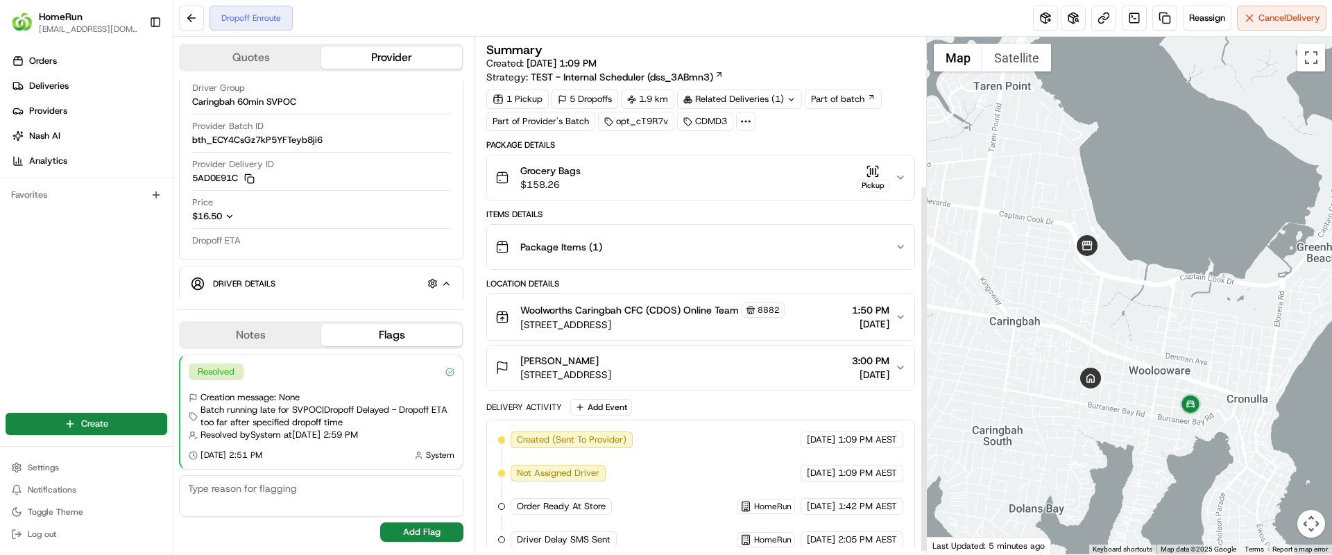
scroll to position [212, 0]
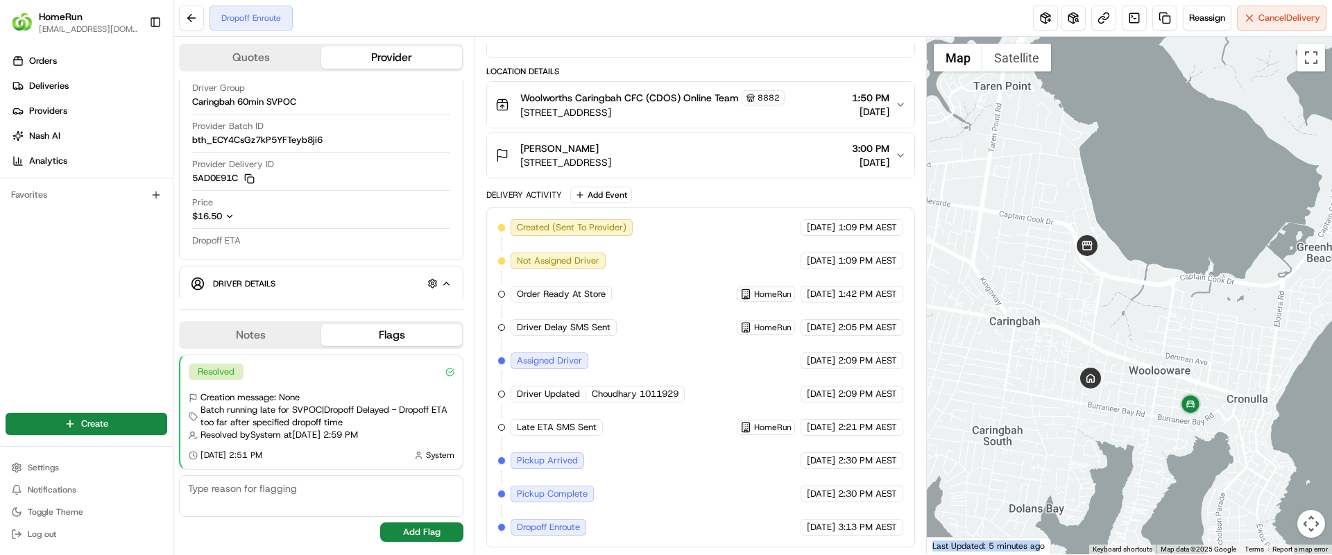
drag, startPoint x: 1039, startPoint y: 546, endPoint x: 933, endPoint y: 547, distance: 106.9
click at [933, 547] on div "Last Updated: 5 minutes ago" at bounding box center [989, 545] width 124 height 17
click at [1009, 547] on div "Last Updated: 5 minutes ago" at bounding box center [989, 545] width 124 height 17
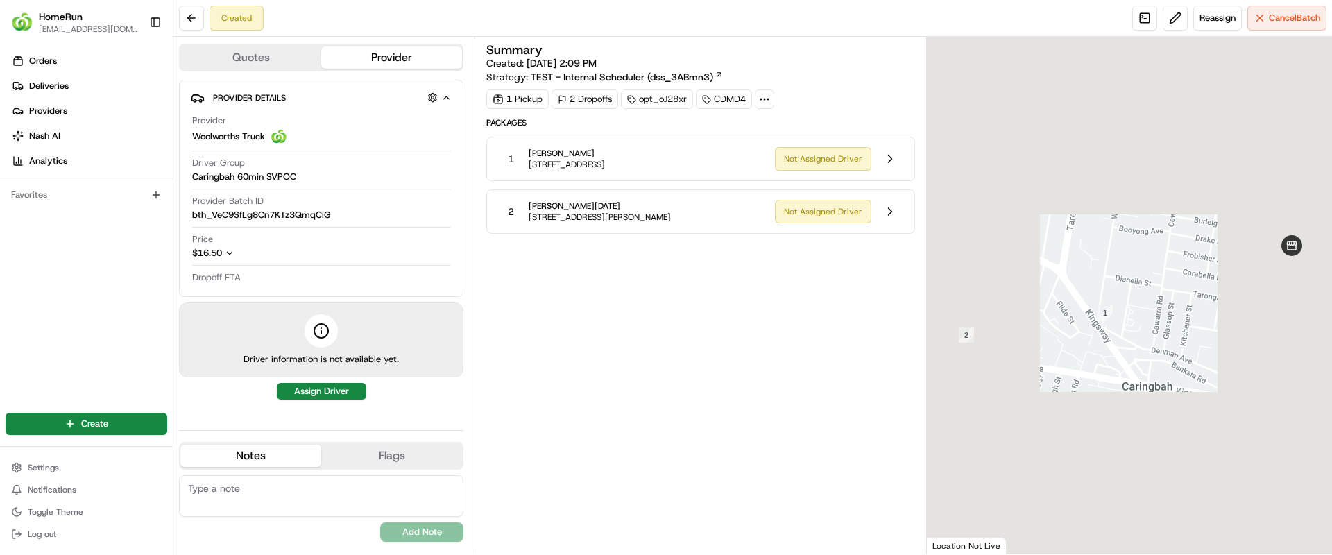
click at [834, 435] on div "Summary Created: 21/08/2025 2:09 PM Strategy: TEST - Internal Scheduler (dss_3A…" at bounding box center [700, 296] width 428 height 504
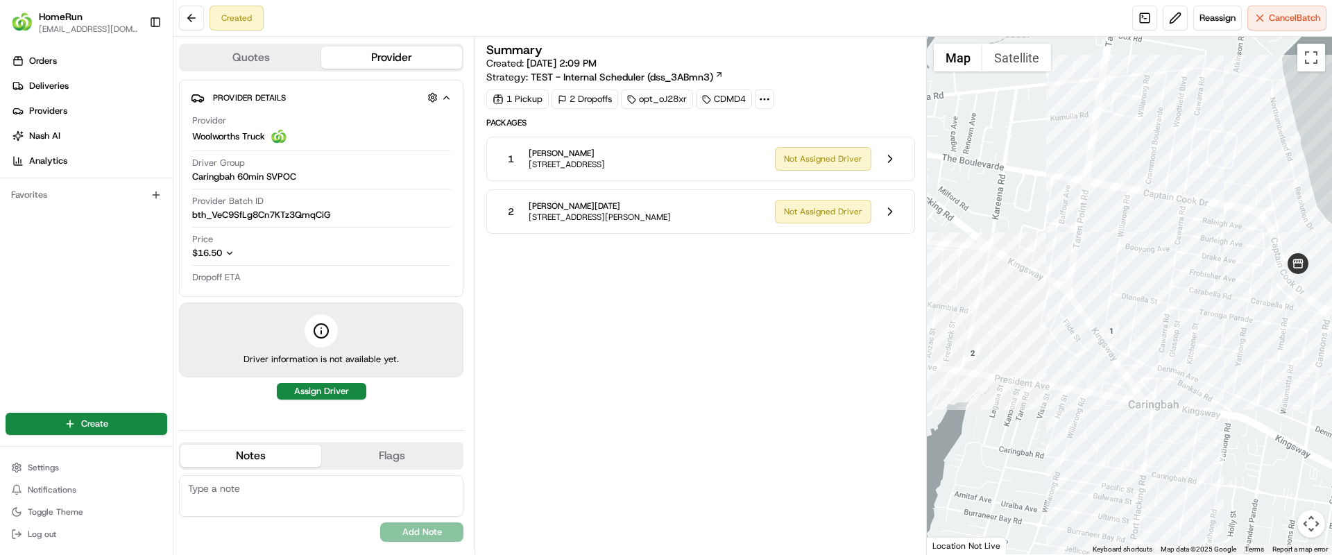
click at [762, 101] on icon at bounding box center [764, 99] width 12 height 12
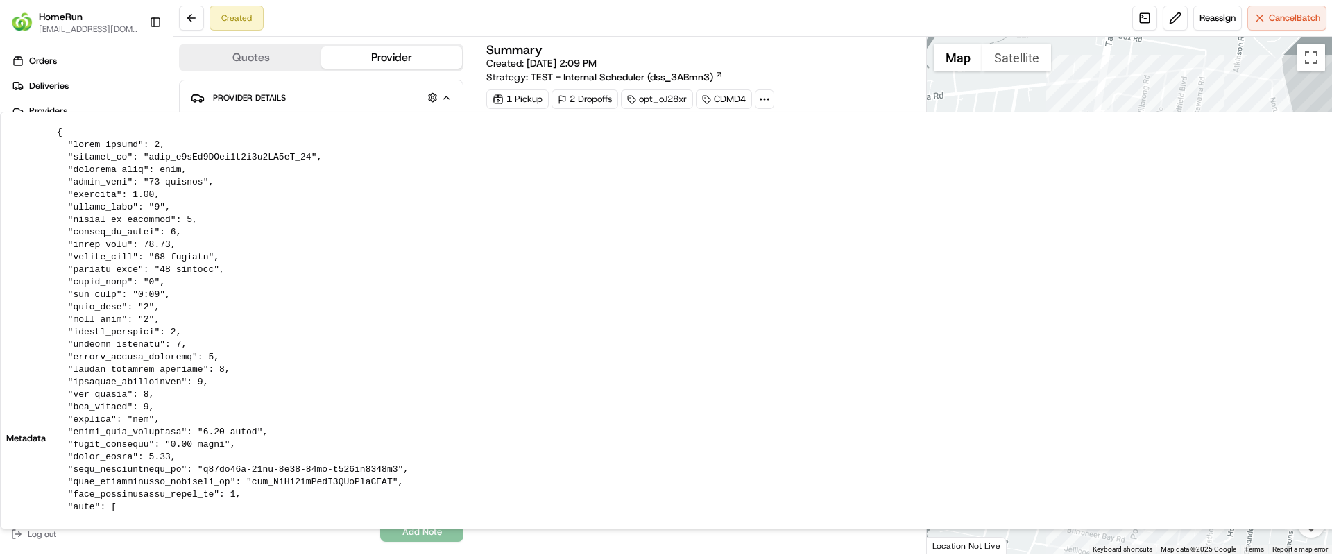
click at [824, 79] on div "Summary Created: 21/08/2025 2:09 PM Strategy: TEST - Internal Scheduler (dss_3A…" at bounding box center [700, 64] width 428 height 40
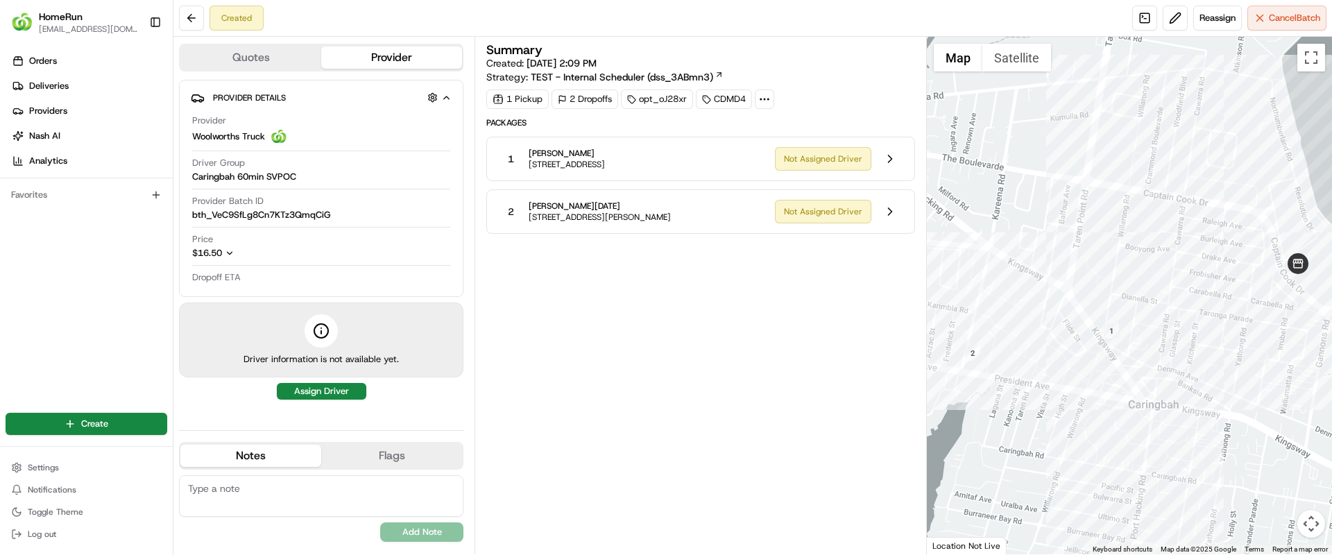
click at [767, 101] on icon at bounding box center [764, 99] width 12 height 12
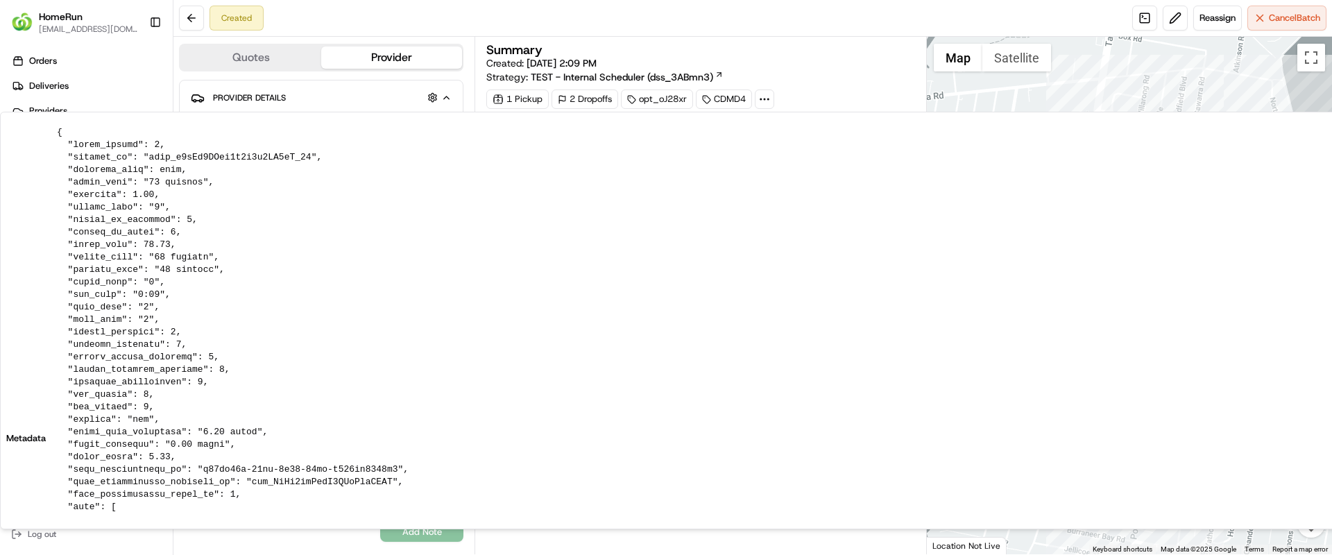
click at [807, 87] on div "Summary Created: 21/08/2025 2:09 PM Strategy: TEST - Internal Scheduler (dss_3A…" at bounding box center [700, 76] width 428 height 65
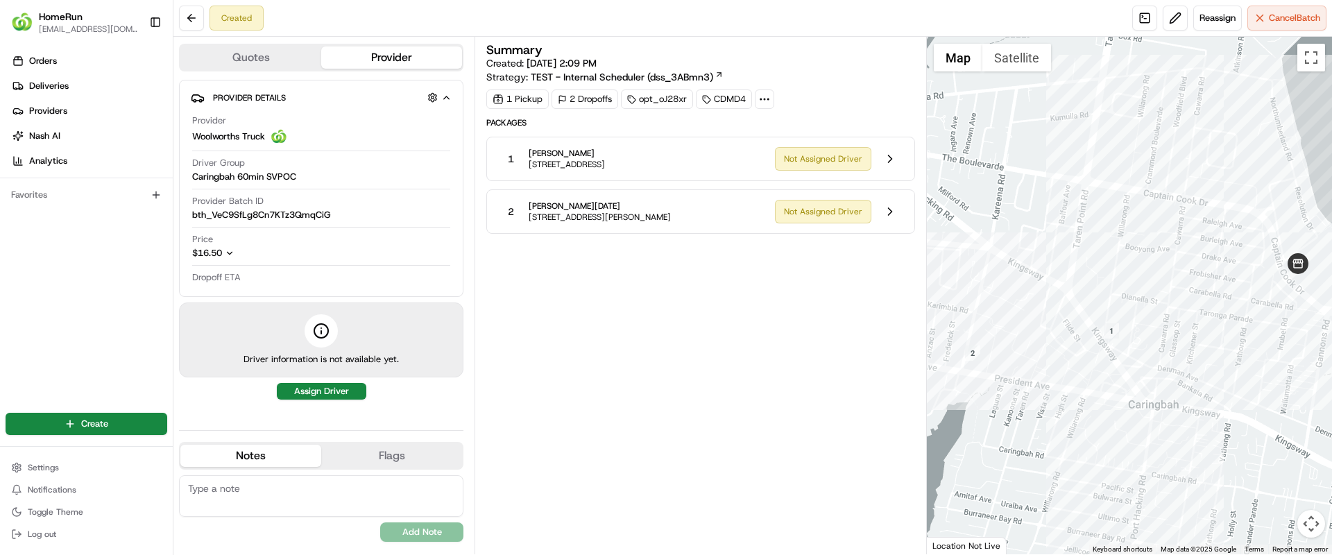
click at [767, 100] on icon at bounding box center [764, 99] width 12 height 12
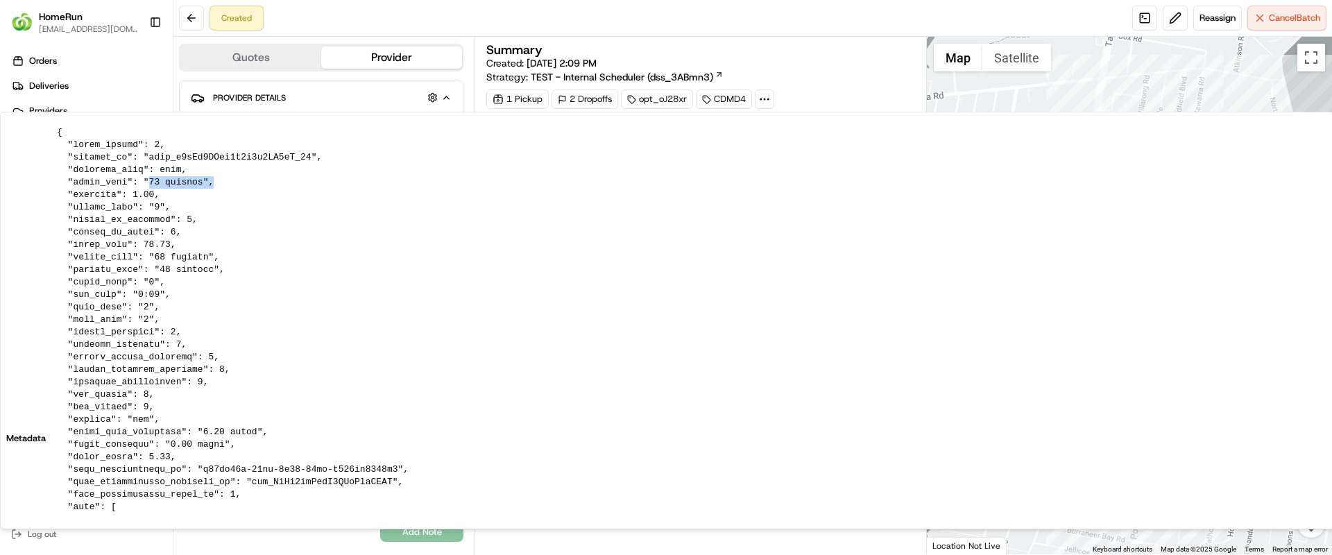
drag, startPoint x: 212, startPoint y: 177, endPoint x: 139, endPoint y: 184, distance: 73.9
click at [139, 184] on pre at bounding box center [1107, 438] width 2100 height 625
drag, startPoint x: 181, startPoint y: 217, endPoint x: 168, endPoint y: 217, distance: 13.2
click at [168, 217] on pre at bounding box center [1107, 438] width 2100 height 625
drag, startPoint x: 189, startPoint y: 257, endPoint x: 138, endPoint y: 260, distance: 51.4
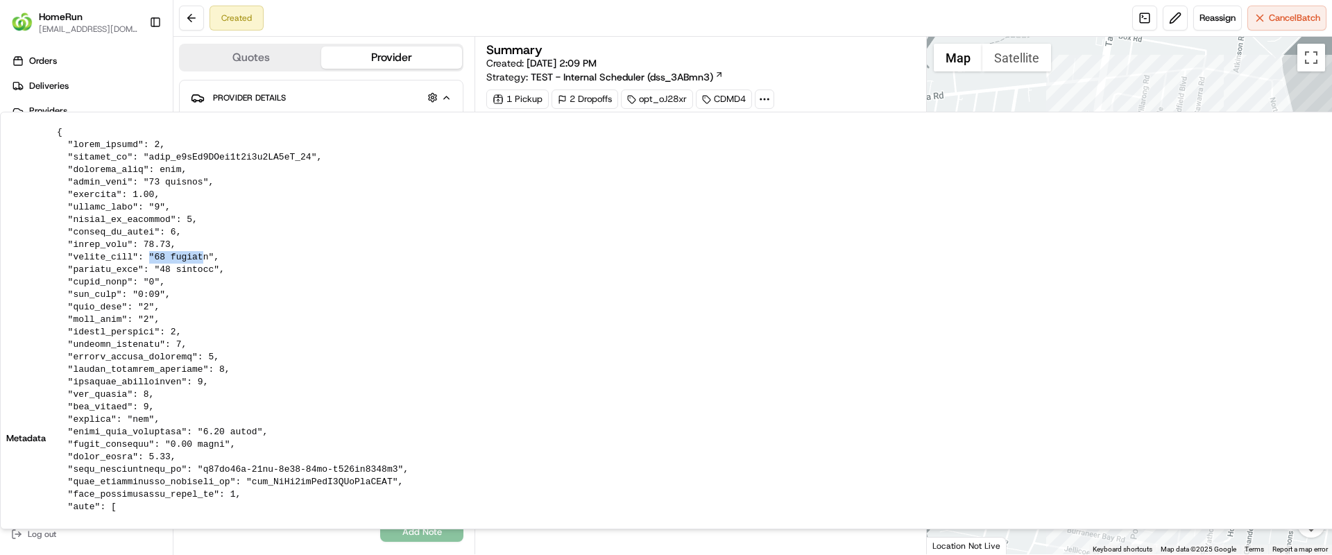
click at [138, 260] on pre at bounding box center [1107, 438] width 2100 height 625
drag, startPoint x: 148, startPoint y: 269, endPoint x: 215, endPoint y: 274, distance: 67.5
click at [215, 274] on pre at bounding box center [1107, 438] width 2100 height 625
click at [826, 74] on div "Summary Created: 21/08/2025 2:09 PM Strategy: TEST - Internal Scheduler (dss_3A…" at bounding box center [700, 64] width 428 height 40
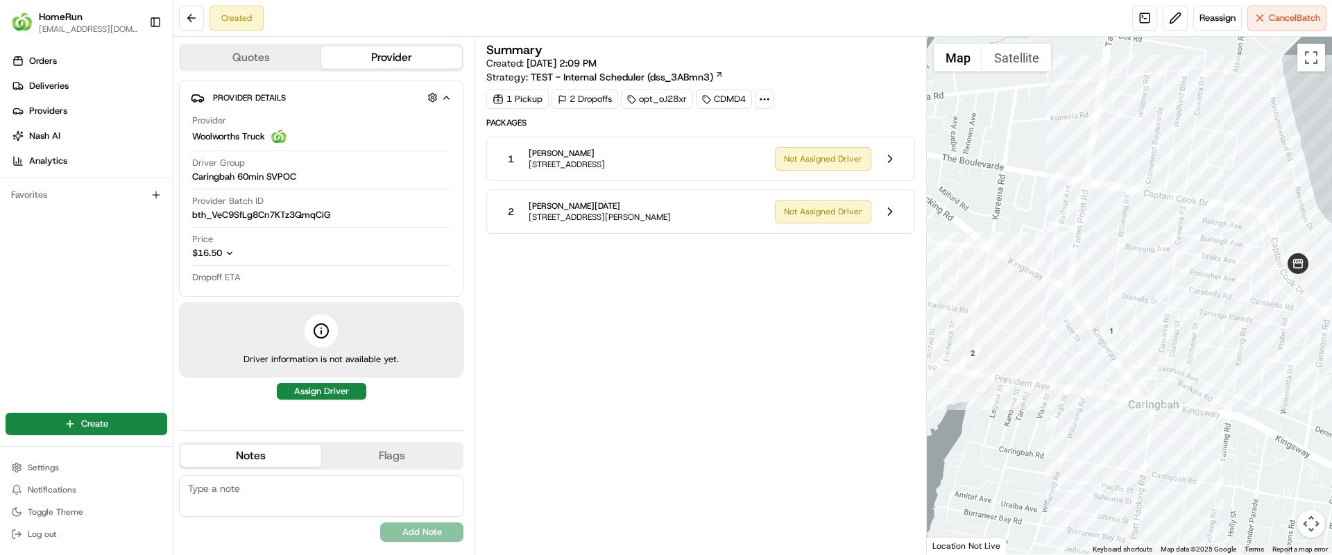
click at [766, 94] on icon at bounding box center [764, 99] width 12 height 12
drag, startPoint x: 809, startPoint y: 65, endPoint x: 794, endPoint y: 47, distance: 23.6
click at [794, 47] on div "Summary" at bounding box center [700, 50] width 428 height 12
